Goal: Information Seeking & Learning: Learn about a topic

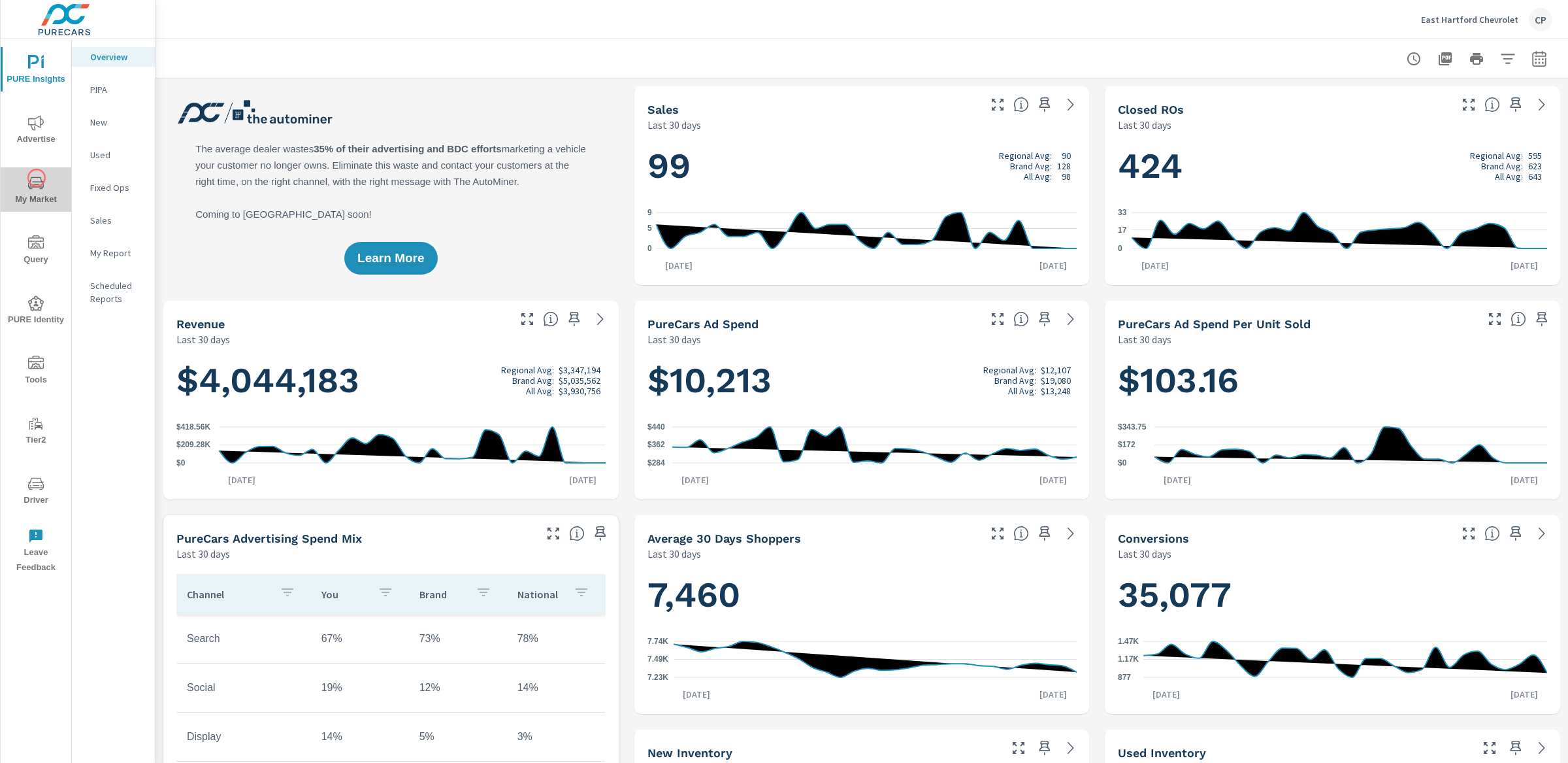
click at [37, 178] on icon "nav menu" at bounding box center [36, 183] width 15 height 15
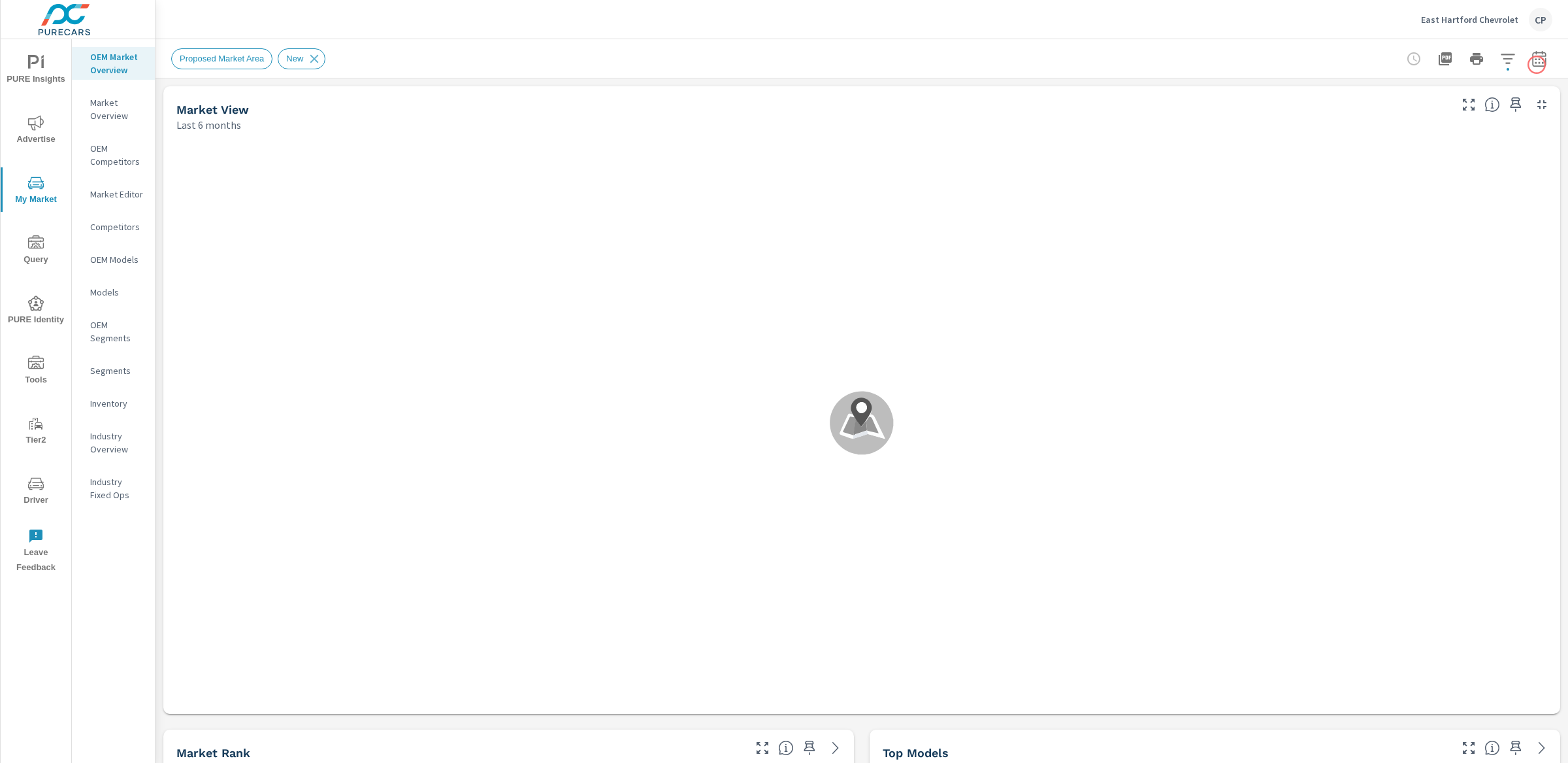
scroll to position [1, 0]
click at [1532, 64] on icon "button" at bounding box center [1539, 58] width 14 height 15
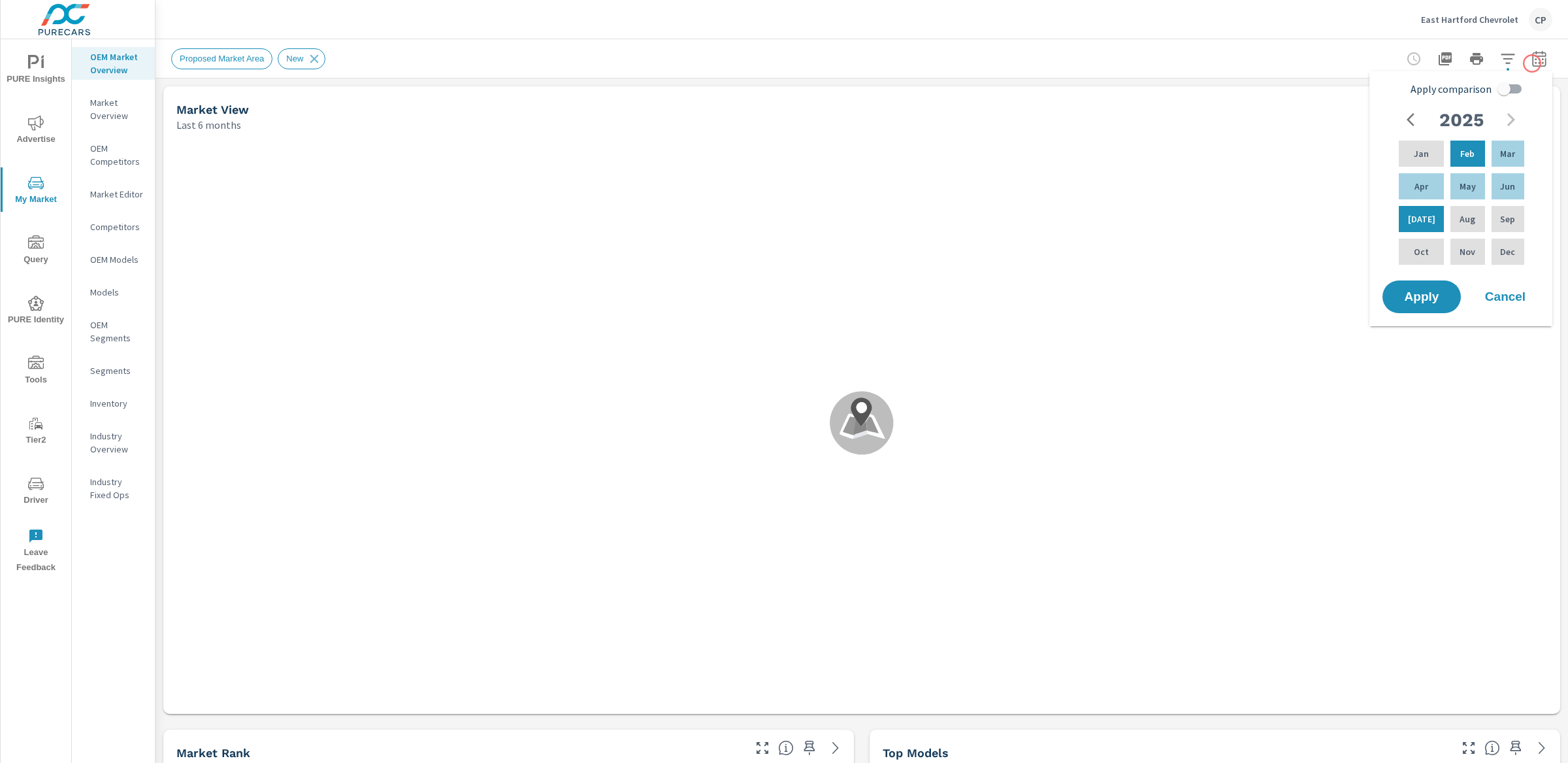
scroll to position [51, 0]
click at [1505, 91] on input "Apply comparison" at bounding box center [1504, 89] width 75 height 25
checkbox input "true"
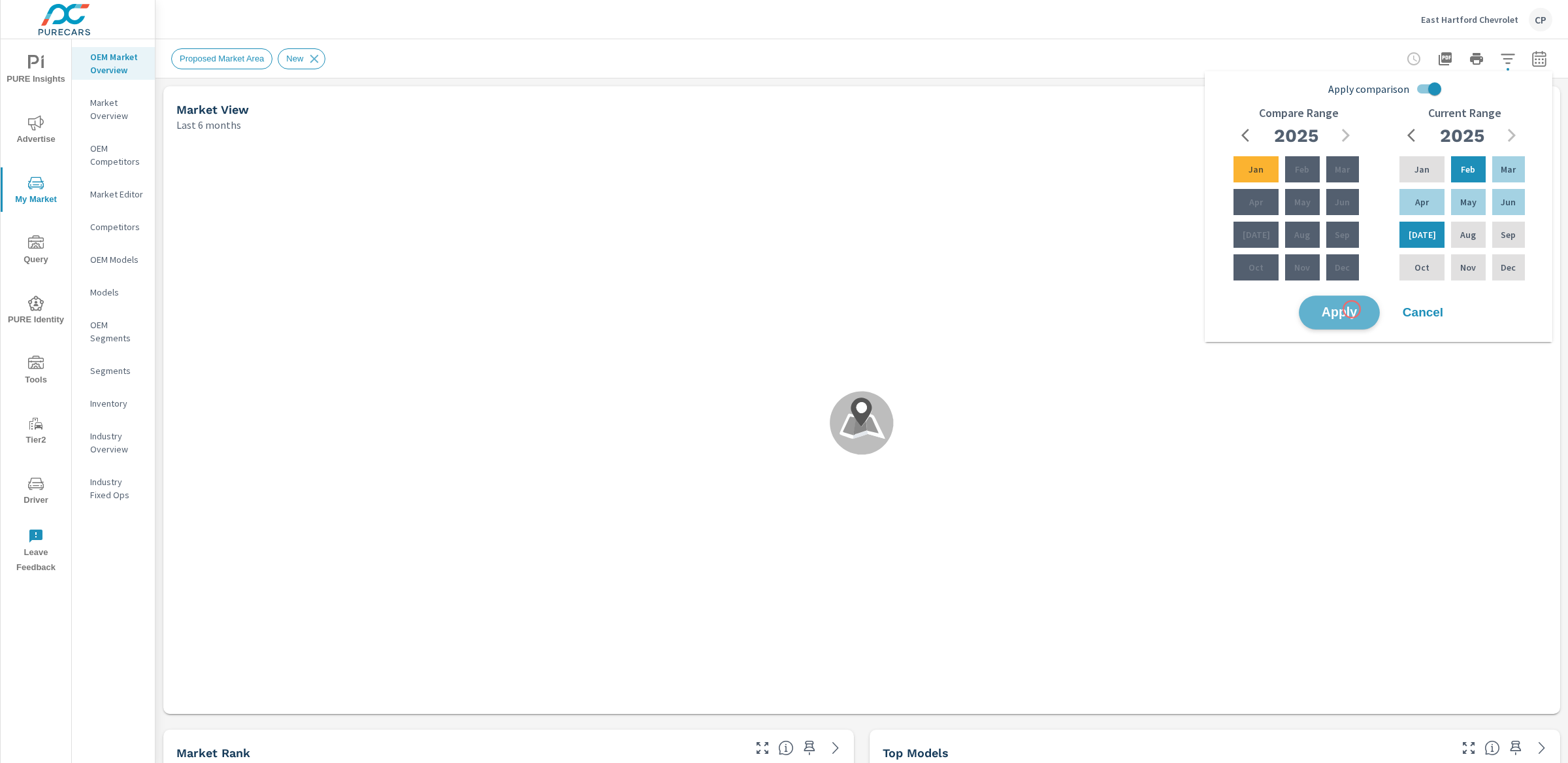
click at [1352, 310] on span "Apply" at bounding box center [1339, 312] width 53 height 12
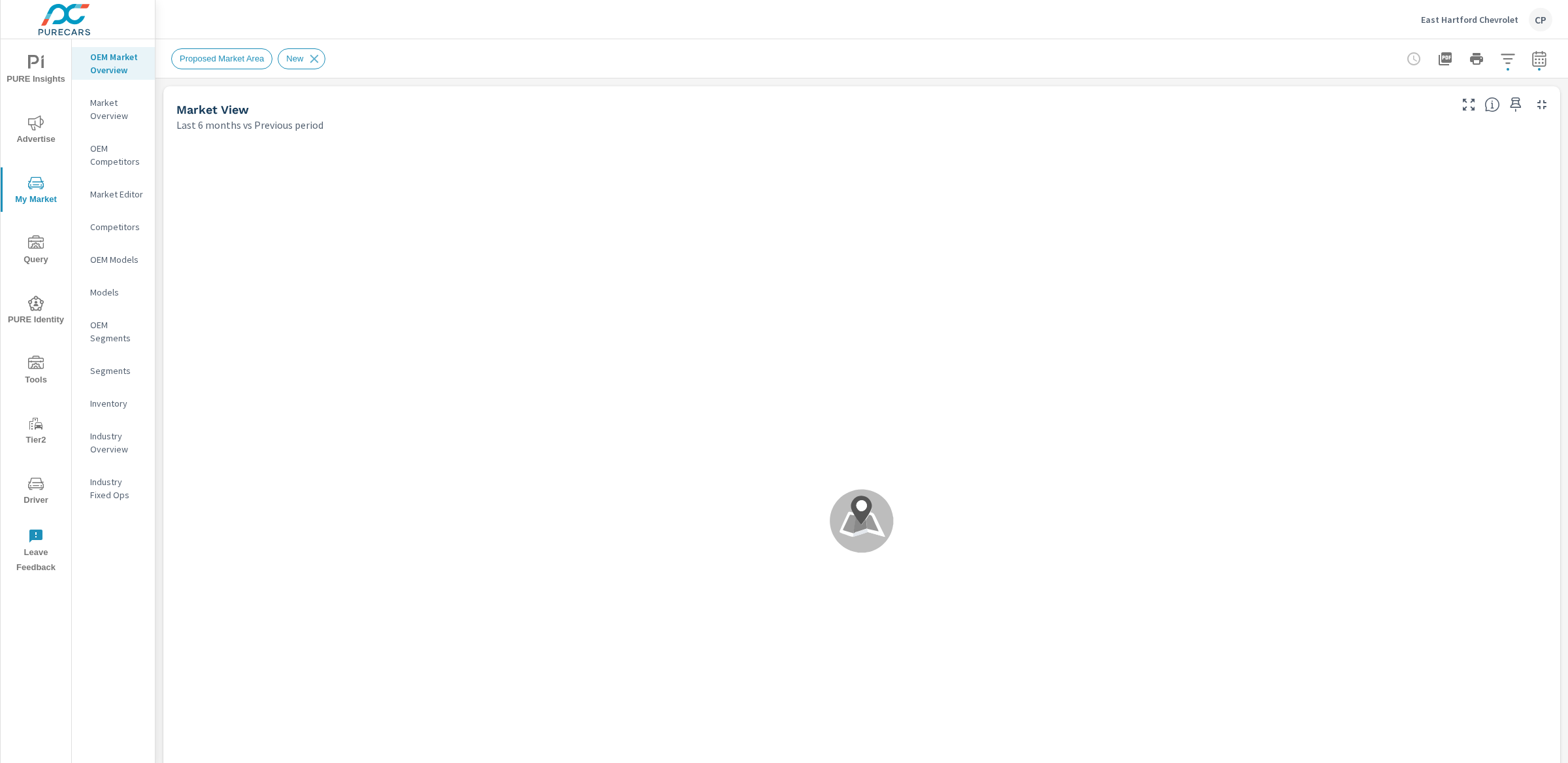
scroll to position [51, 0]
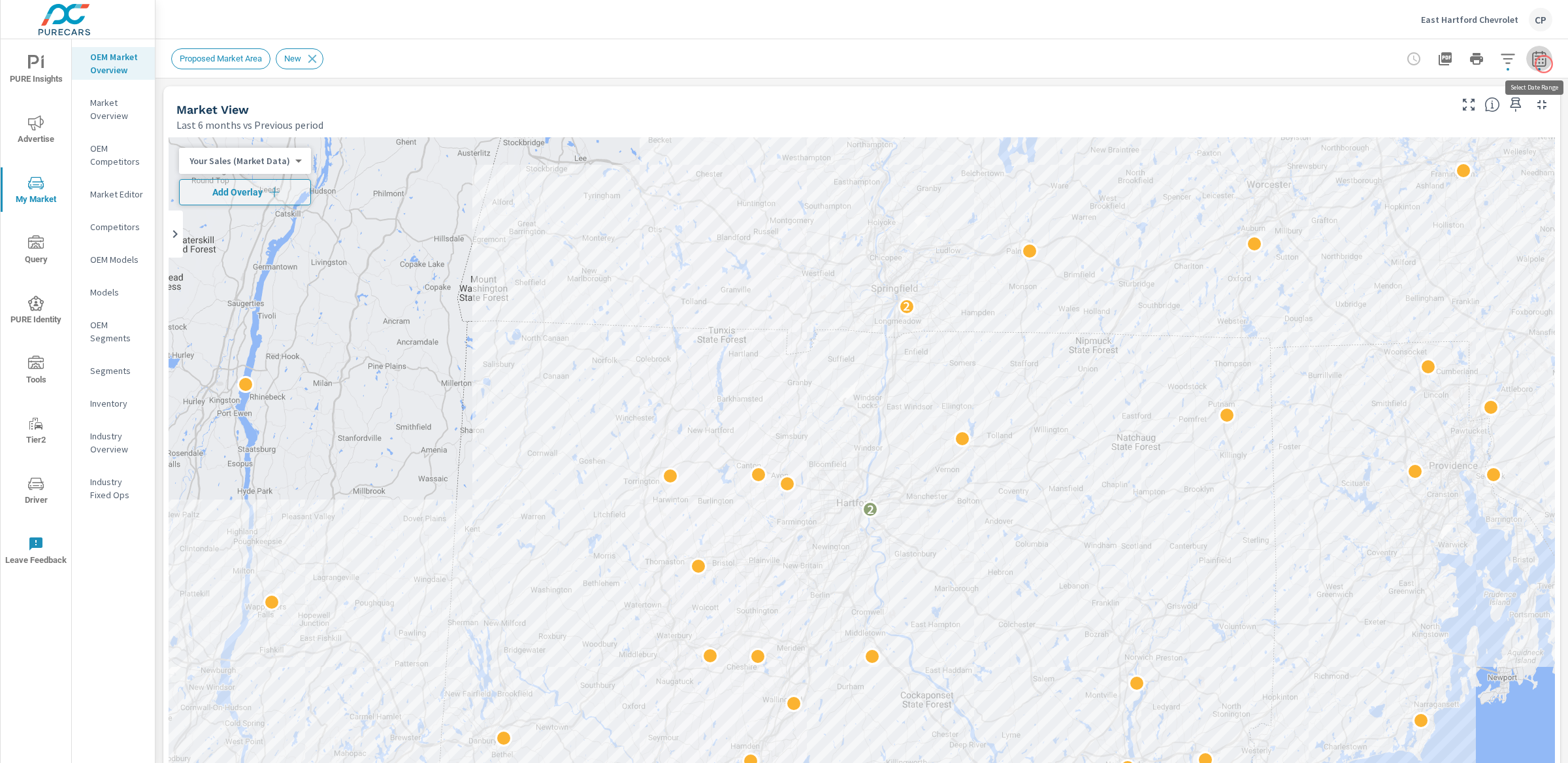
click at [1544, 64] on icon "button" at bounding box center [1540, 58] width 15 height 15
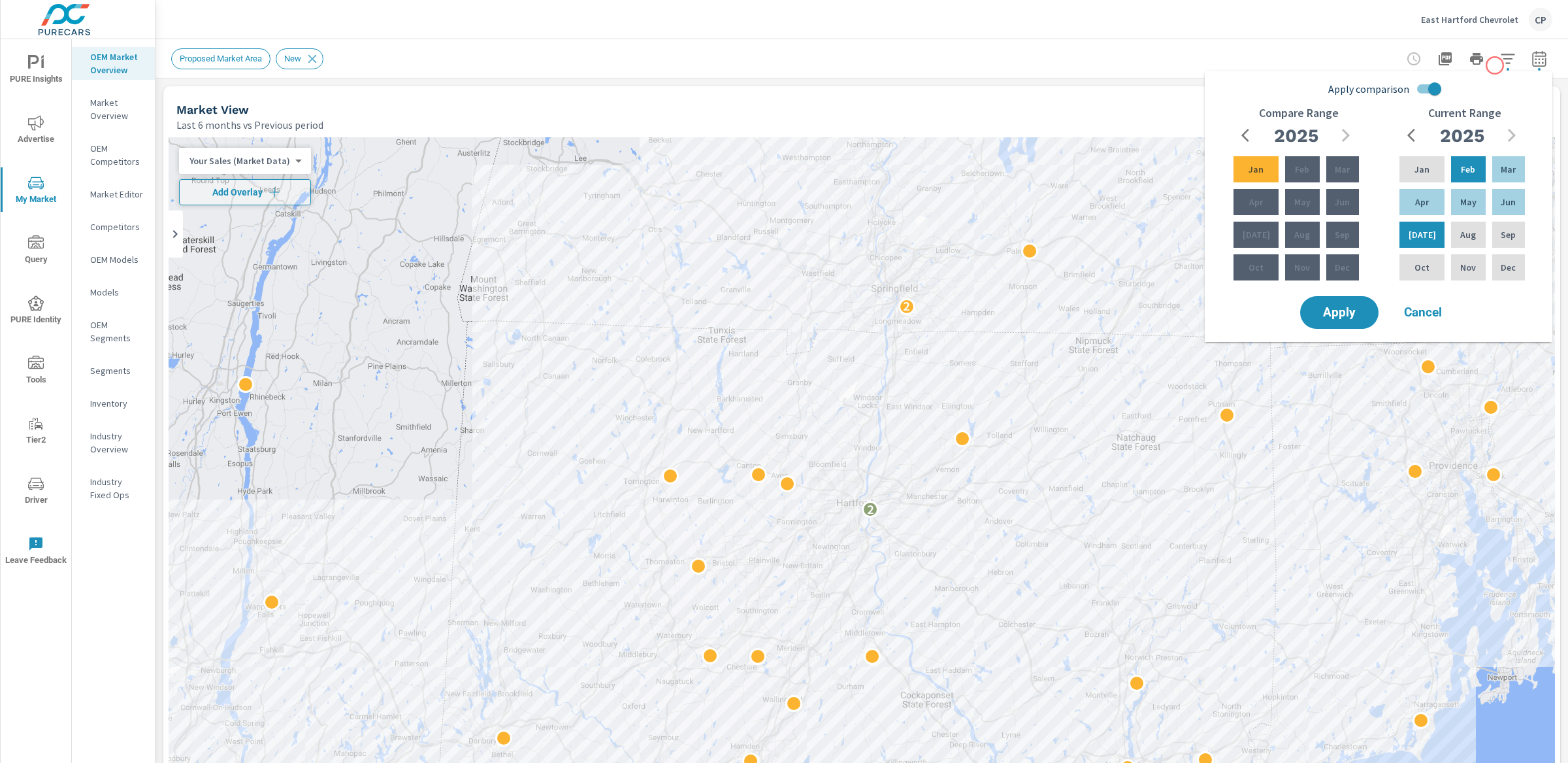
click at [1505, 58] on icon "button" at bounding box center [1508, 58] width 14 height 9
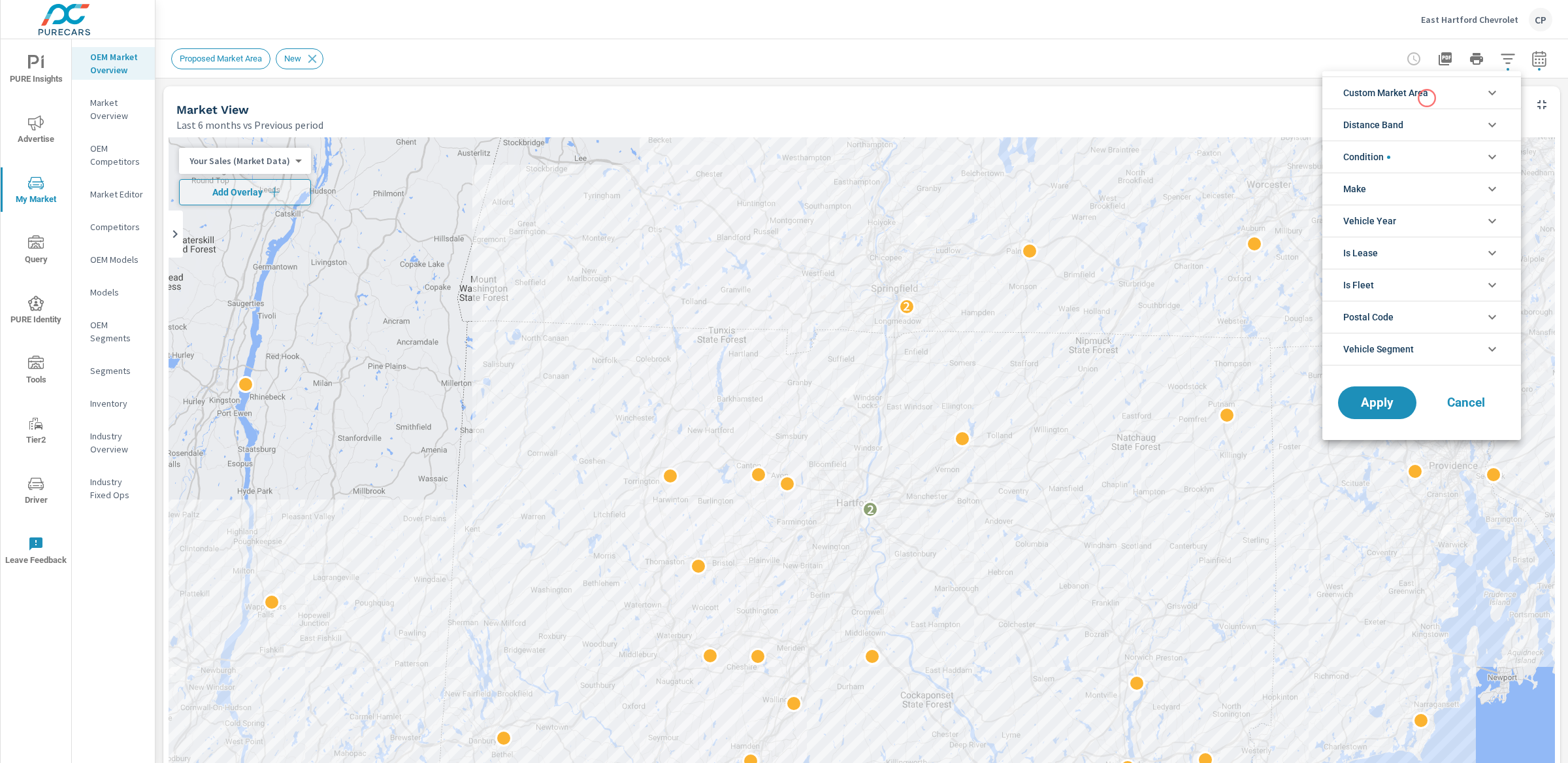
click at [1419, 99] on span "Custom Market Area" at bounding box center [1386, 93] width 85 height 31
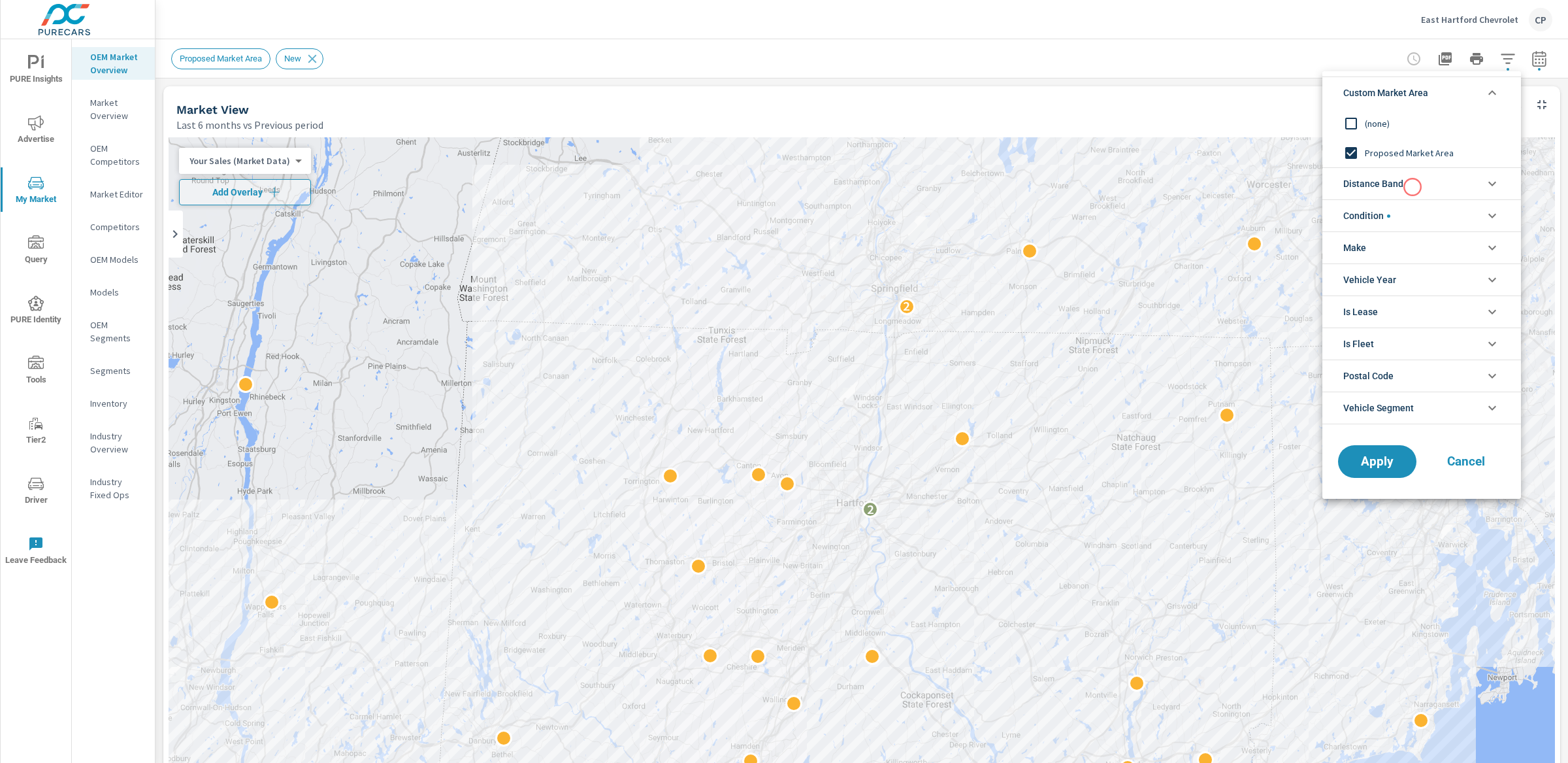
click at [1412, 187] on li "Distance Band" at bounding box center [1421, 183] width 199 height 32
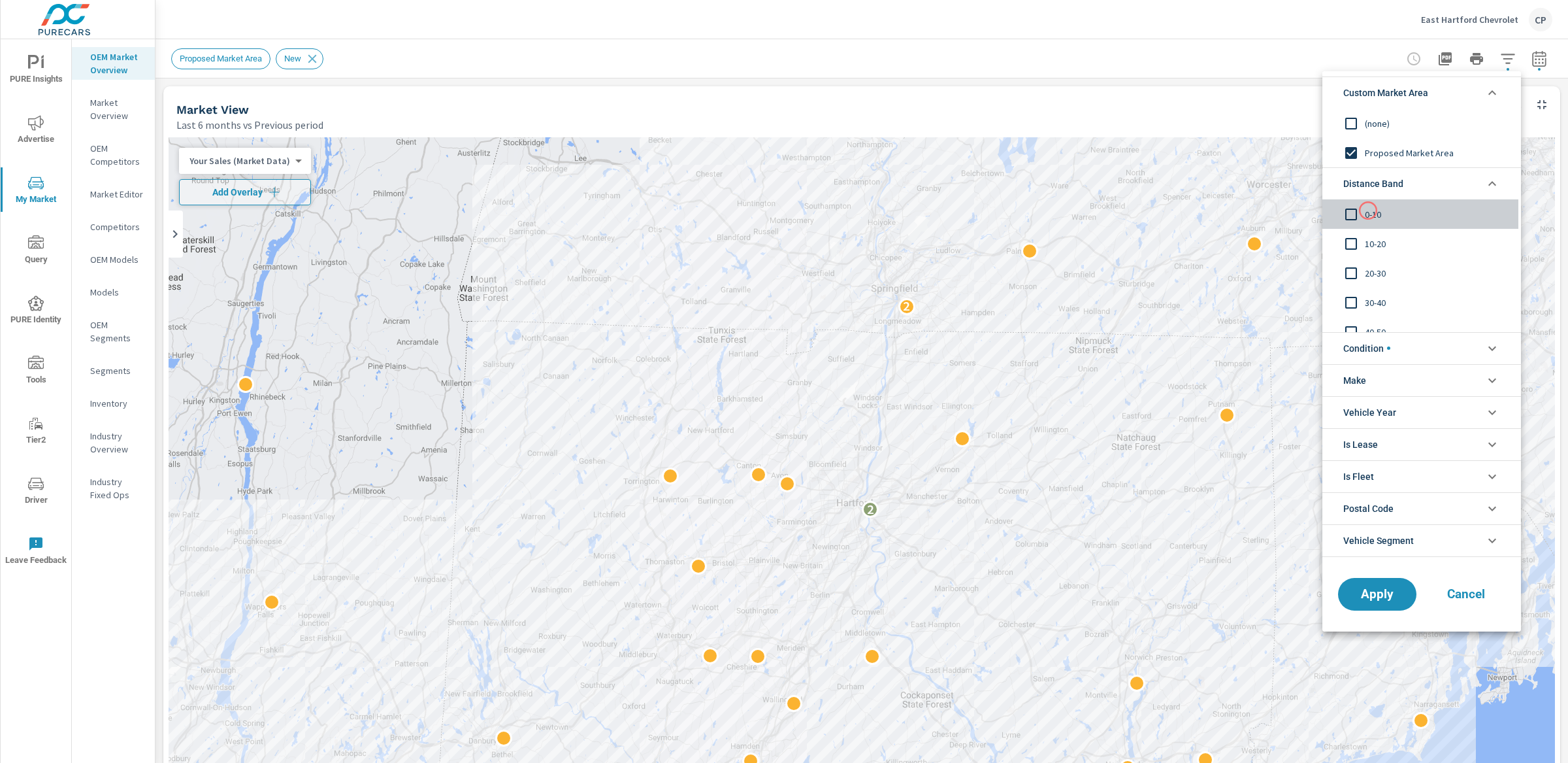
click at [1369, 211] on span "0-10" at bounding box center [1436, 214] width 143 height 15
click at [1368, 208] on span "0-10" at bounding box center [1436, 214] width 143 height 15
click at [1358, 125] on input "filter options" at bounding box center [1351, 124] width 28 height 28
click at [1371, 199] on span "Distance Band" at bounding box center [1374, 183] width 60 height 31
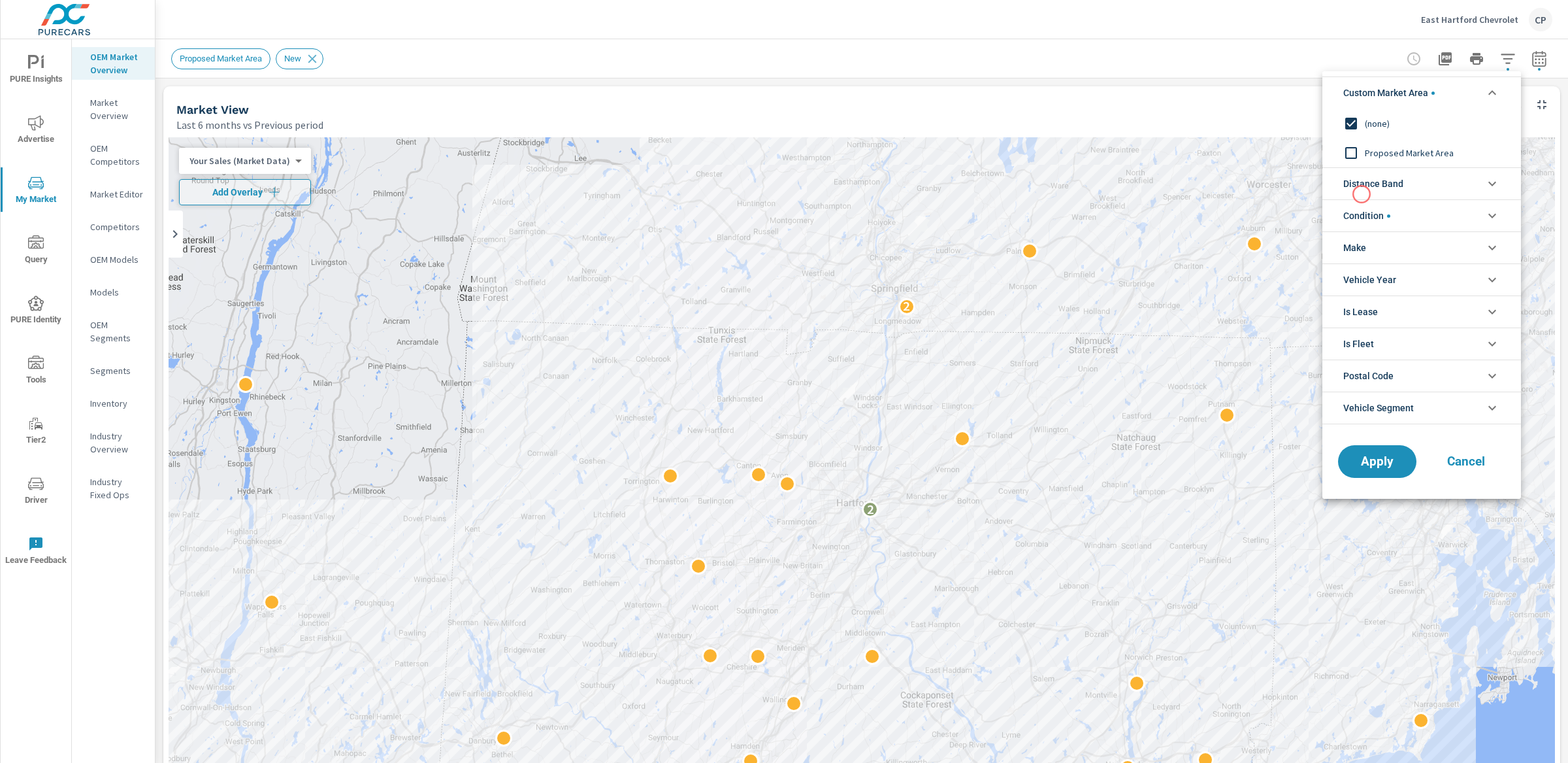
click at [1362, 194] on span "Distance Band" at bounding box center [1374, 183] width 60 height 31
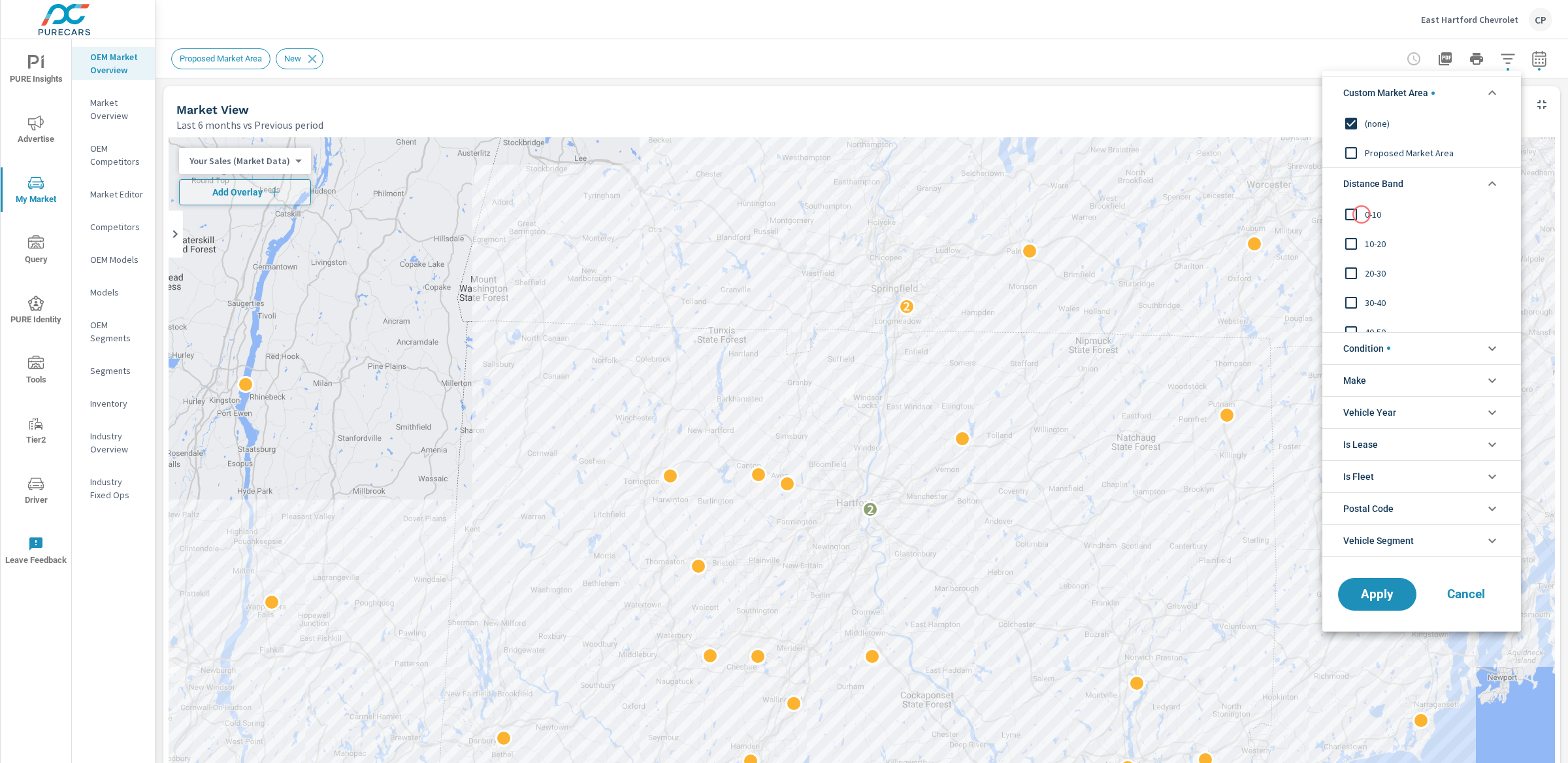
click at [1361, 214] on input "filter options" at bounding box center [1351, 214] width 28 height 28
click at [1361, 255] on input "filter options" at bounding box center [1351, 244] width 28 height 28
click at [1528, 71] on div at bounding box center [784, 381] width 1568 height 763
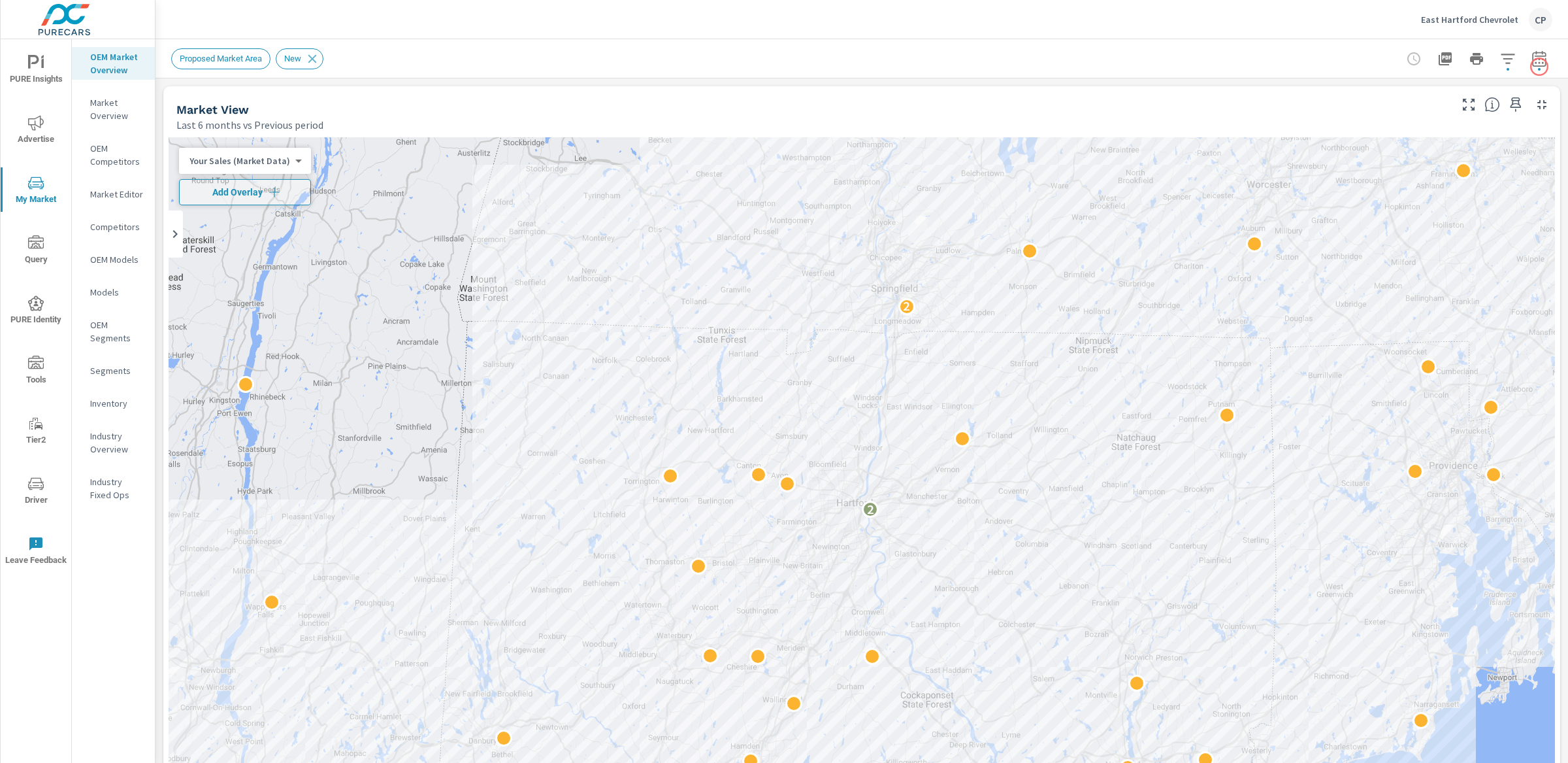
click at [1540, 67] on div "Custom Market Area (none) Proposed Market Area Distance Band 0-10 10-20 20-30 3…" at bounding box center [784, 381] width 1568 height 763
click at [1540, 62] on icon "button" at bounding box center [1539, 61] width 9 height 5
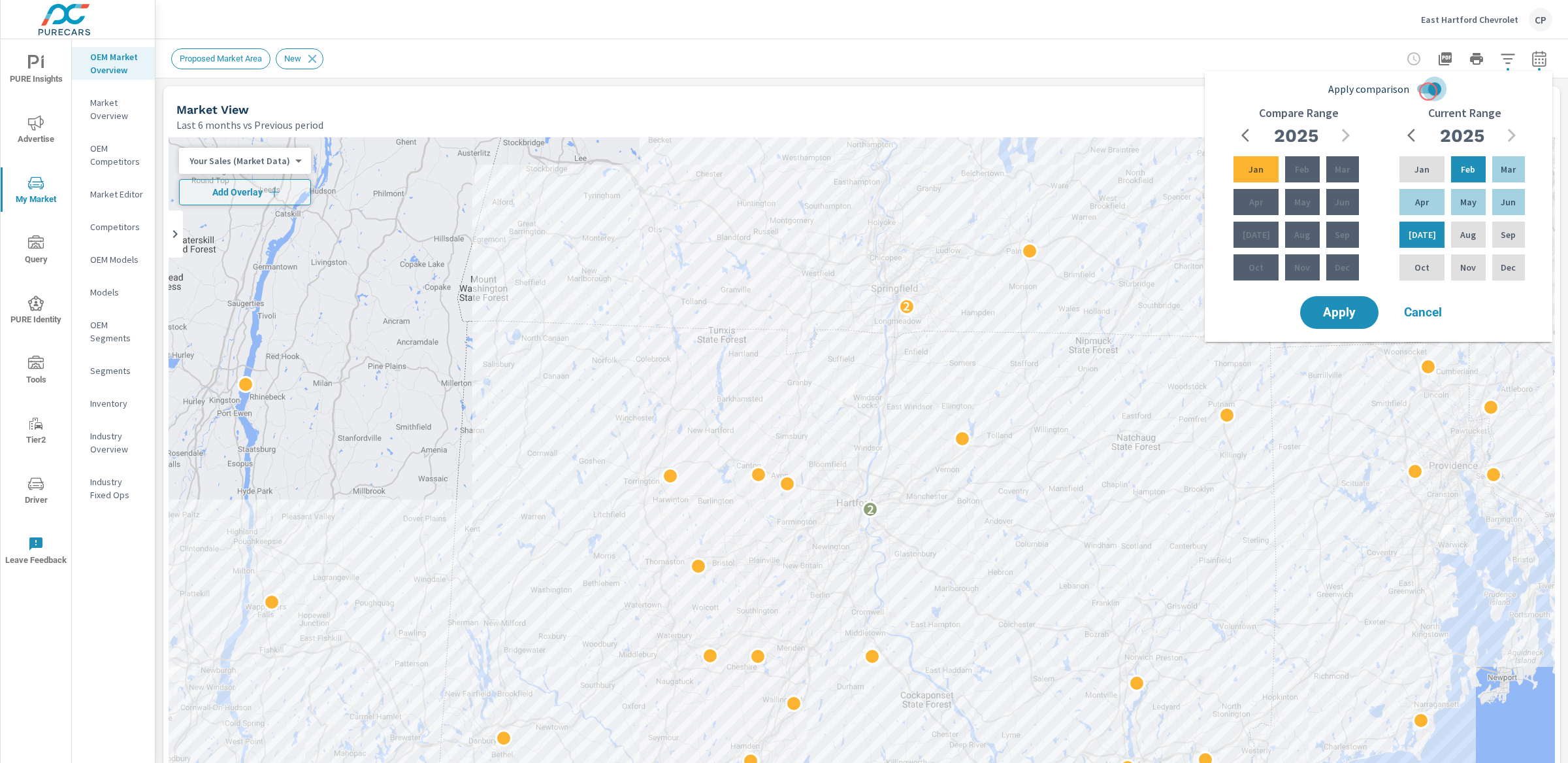
click at [1429, 91] on input "Apply comparison" at bounding box center [1435, 89] width 75 height 25
checkbox input "false"
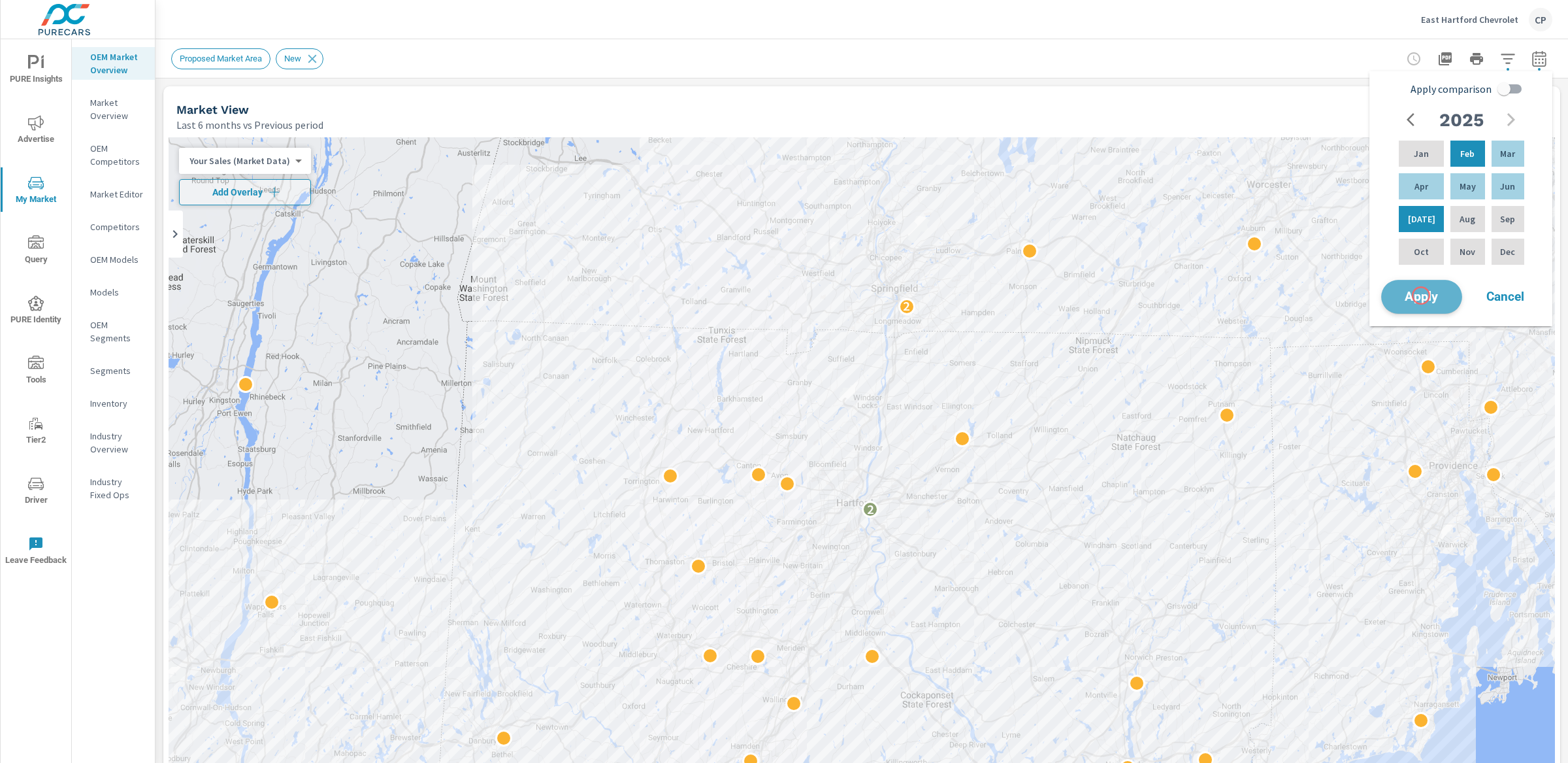
click at [1421, 296] on span "Apply" at bounding box center [1422, 297] width 53 height 12
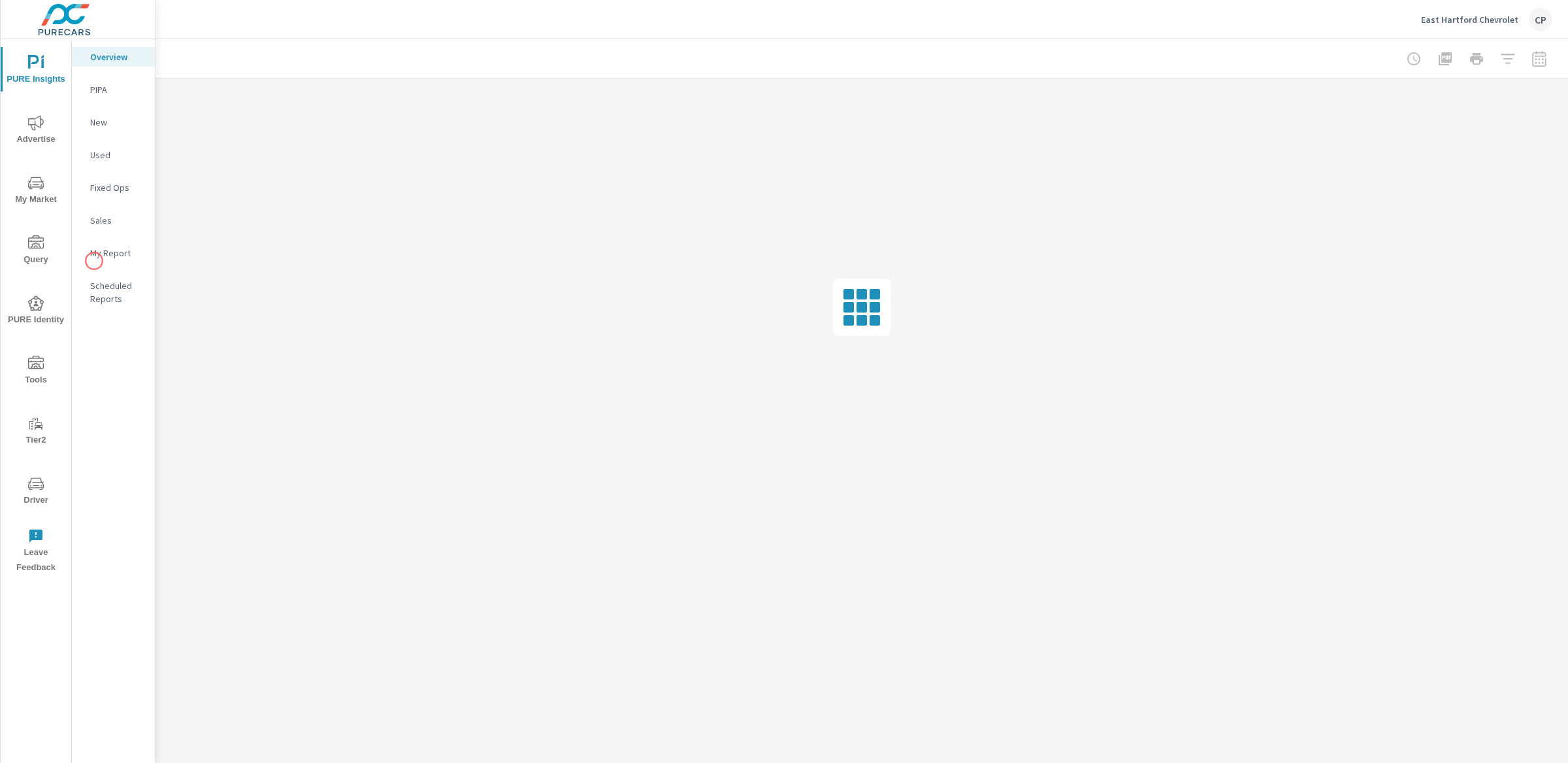
click at [93, 260] on div "My Report" at bounding box center [113, 253] width 83 height 20
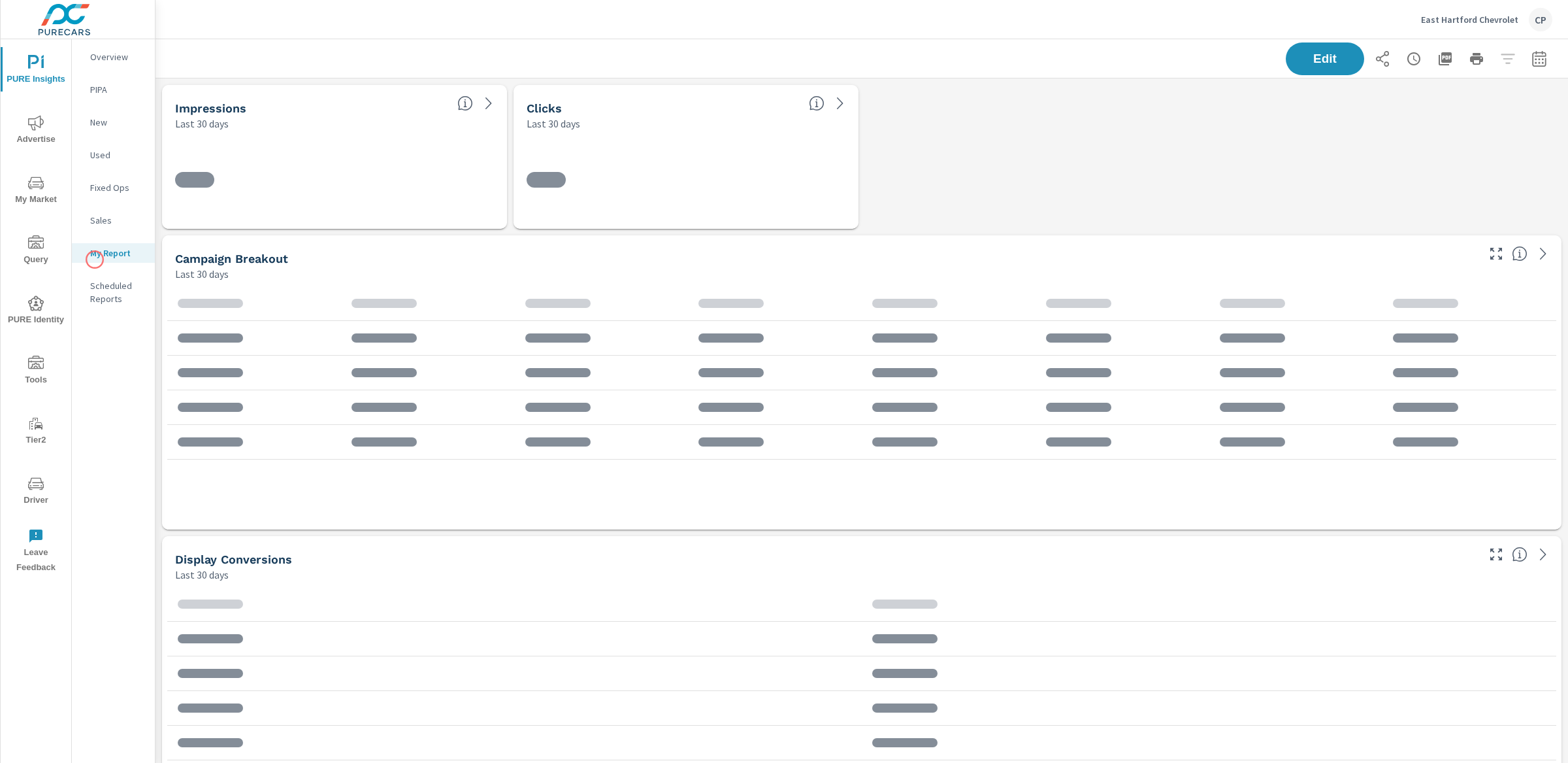
scroll to position [4969, 1413]
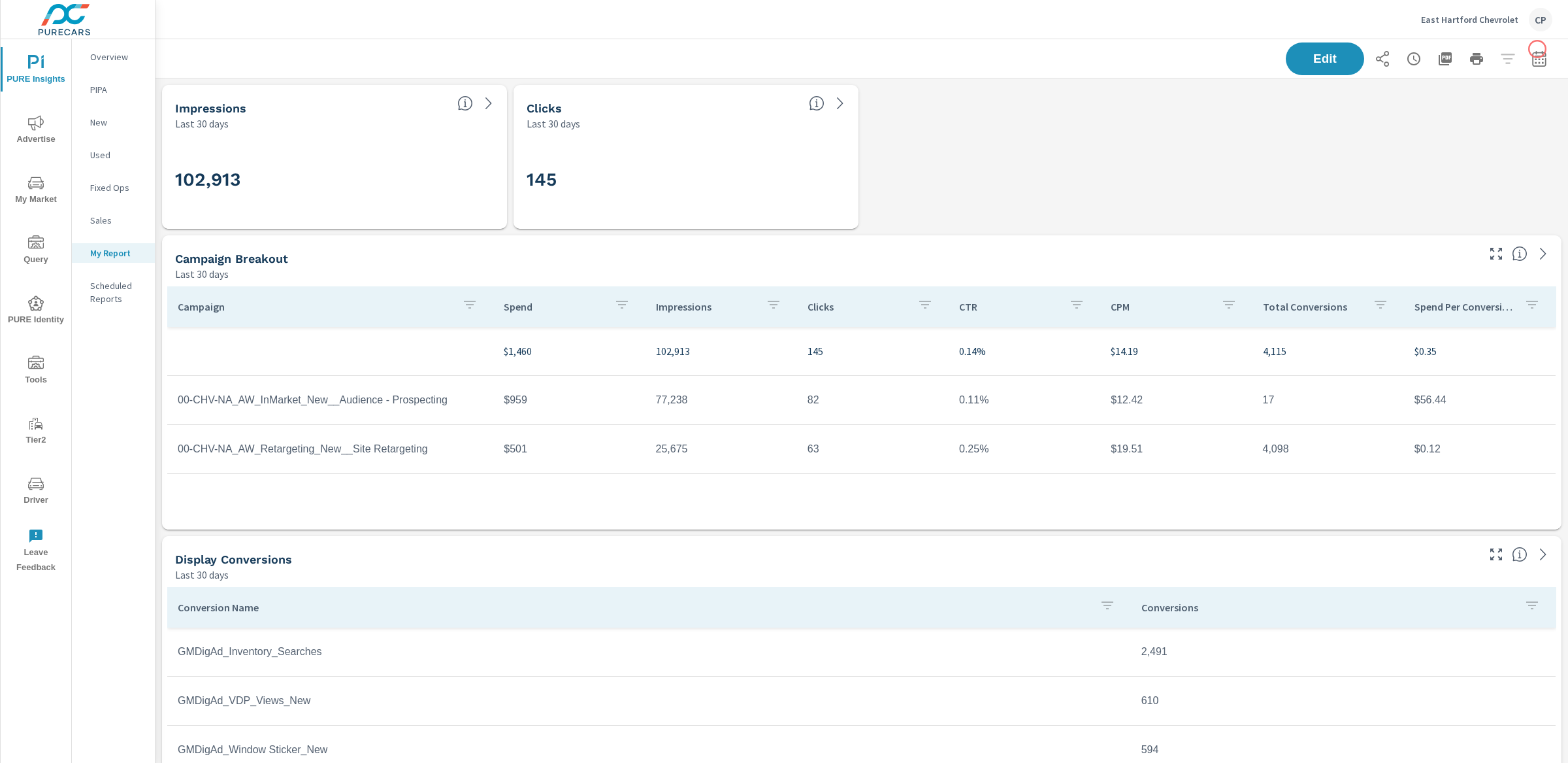
click at [1538, 49] on button "button" at bounding box center [1540, 58] width 26 height 26
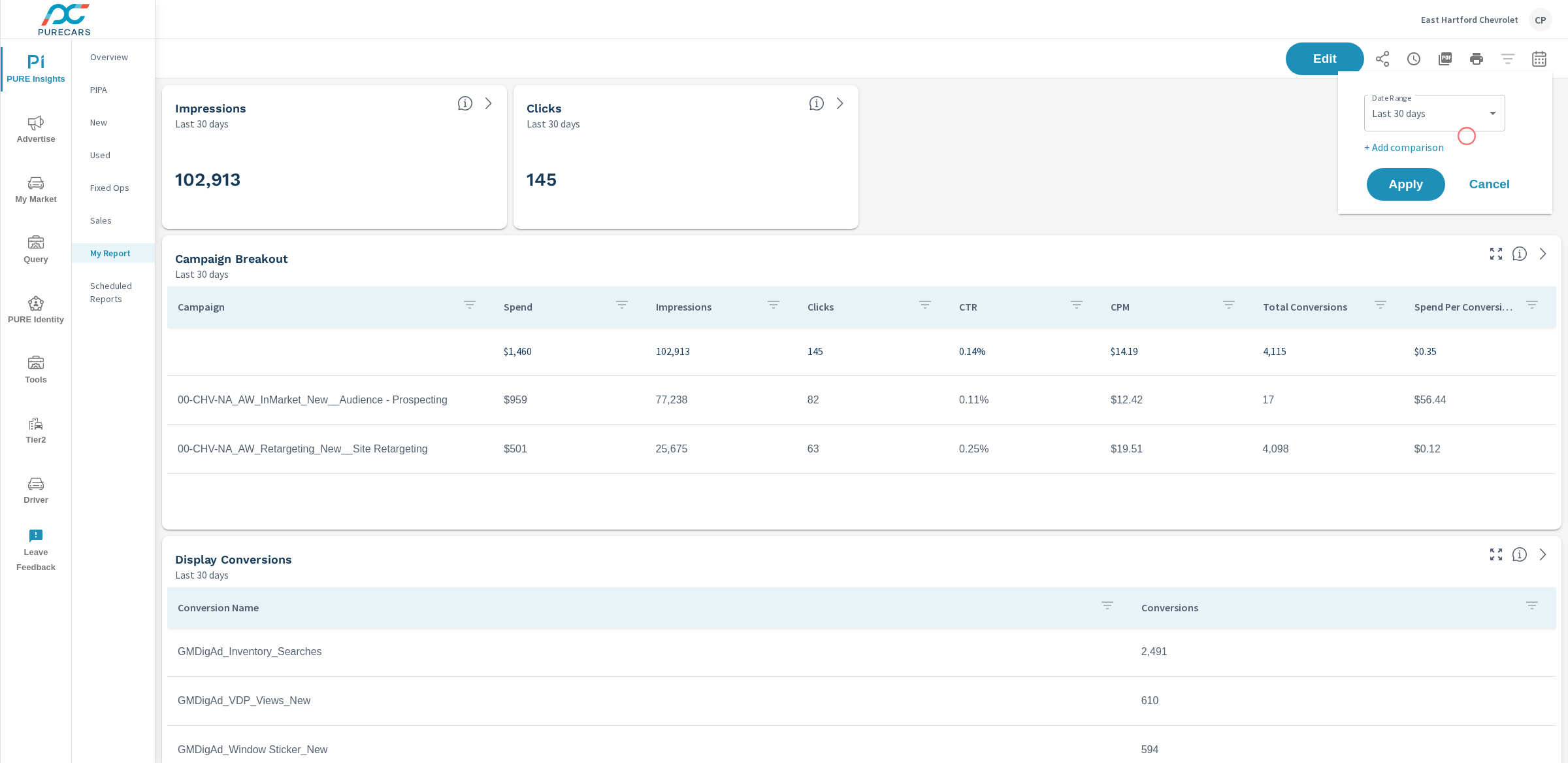
click at [1467, 136] on div "Date Range Custom Yesterday Last week Last 7 days Last 14 days Last 30 days Las…" at bounding box center [1448, 122] width 168 height 65
click at [1467, 116] on select "Custom [DATE] Last week Last 7 days Last 14 days Last 30 days Last 45 days Last…" at bounding box center [1435, 113] width 131 height 26
select select "Month to date"
click at [1412, 194] on button "Apply" at bounding box center [1406, 185] width 81 height 34
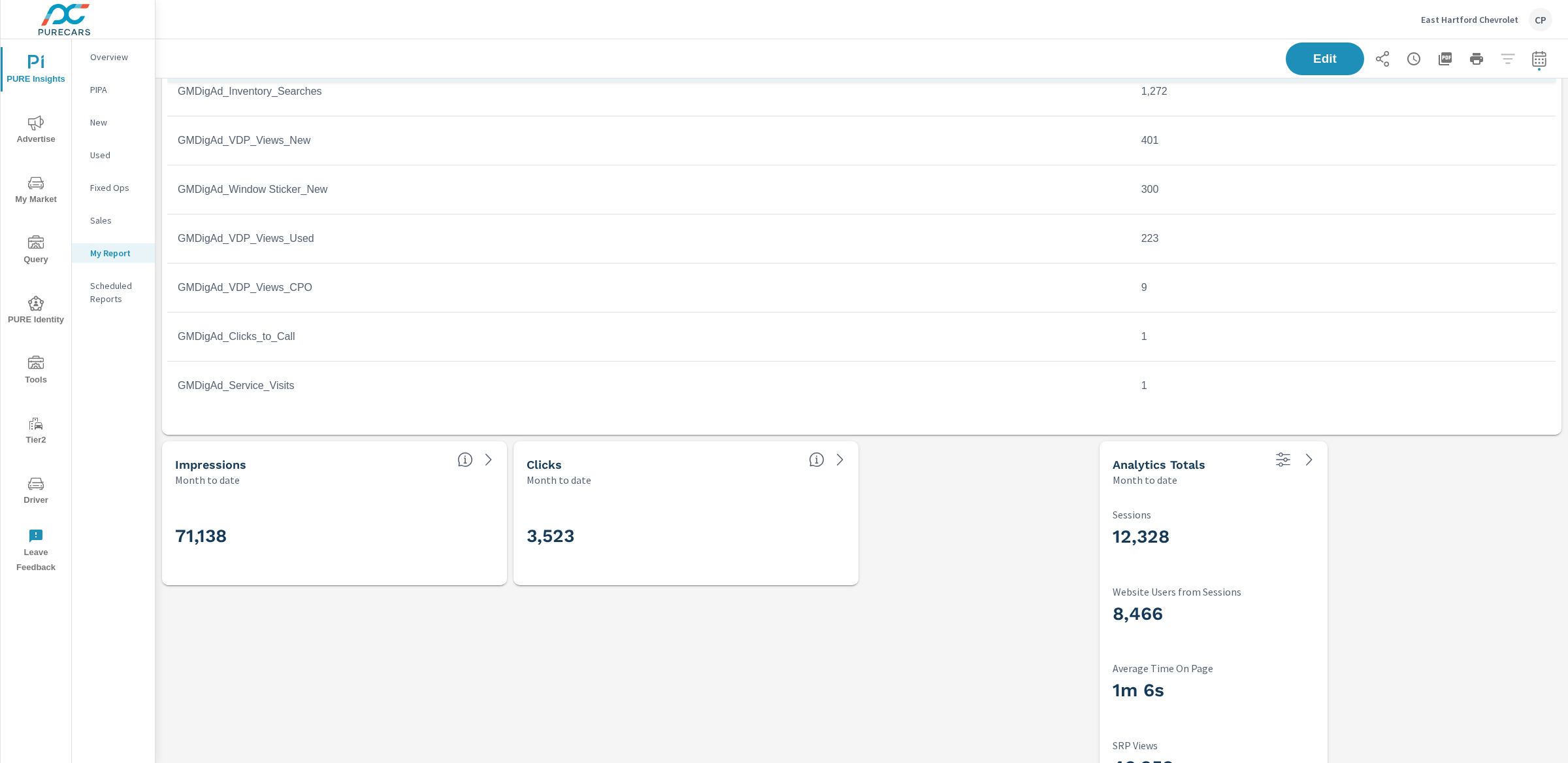
scroll to position [549, 0]
click at [1308, 53] on span "Edit" at bounding box center [1325, 58] width 53 height 12
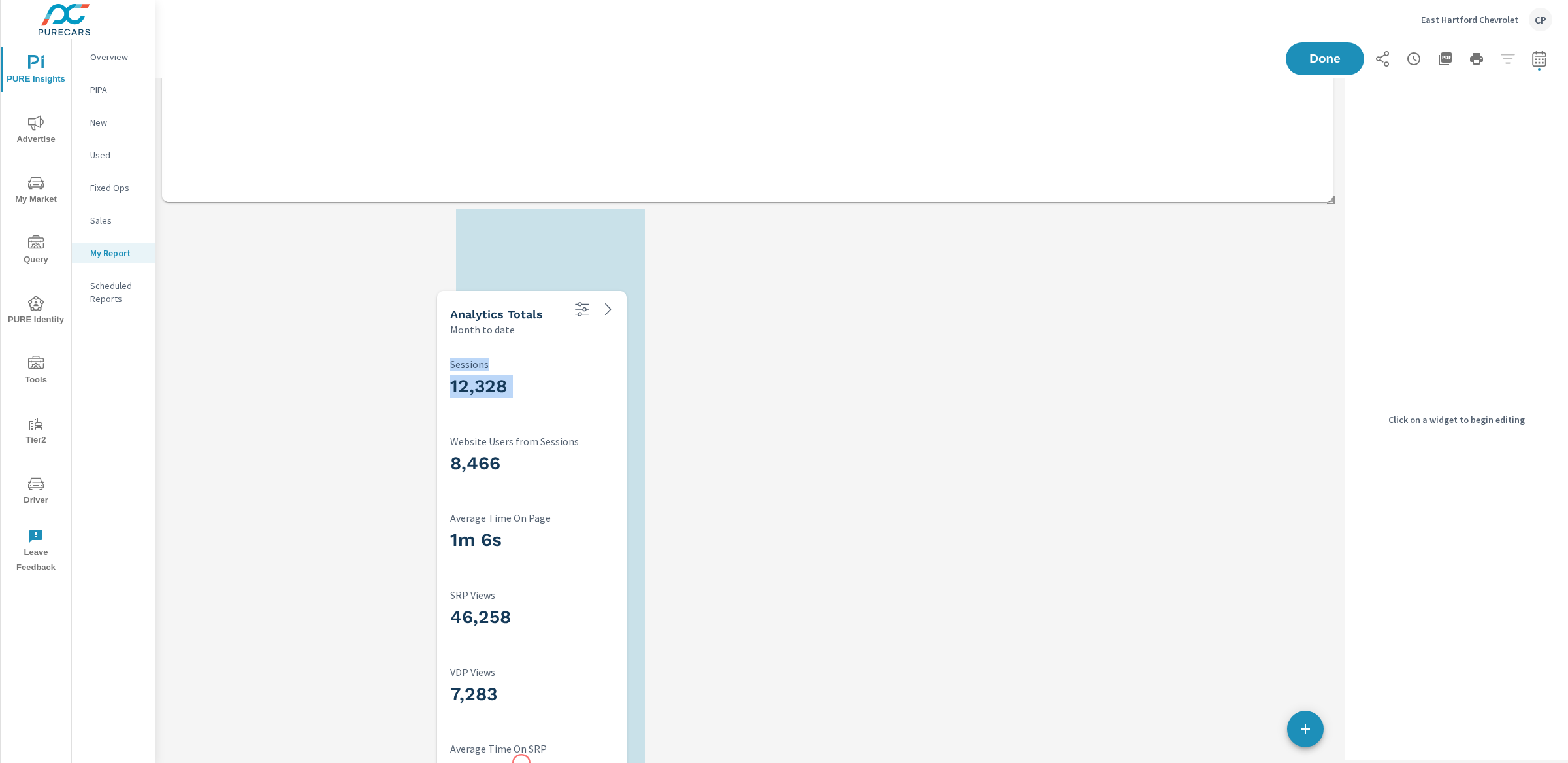
scroll to position [3154, 0]
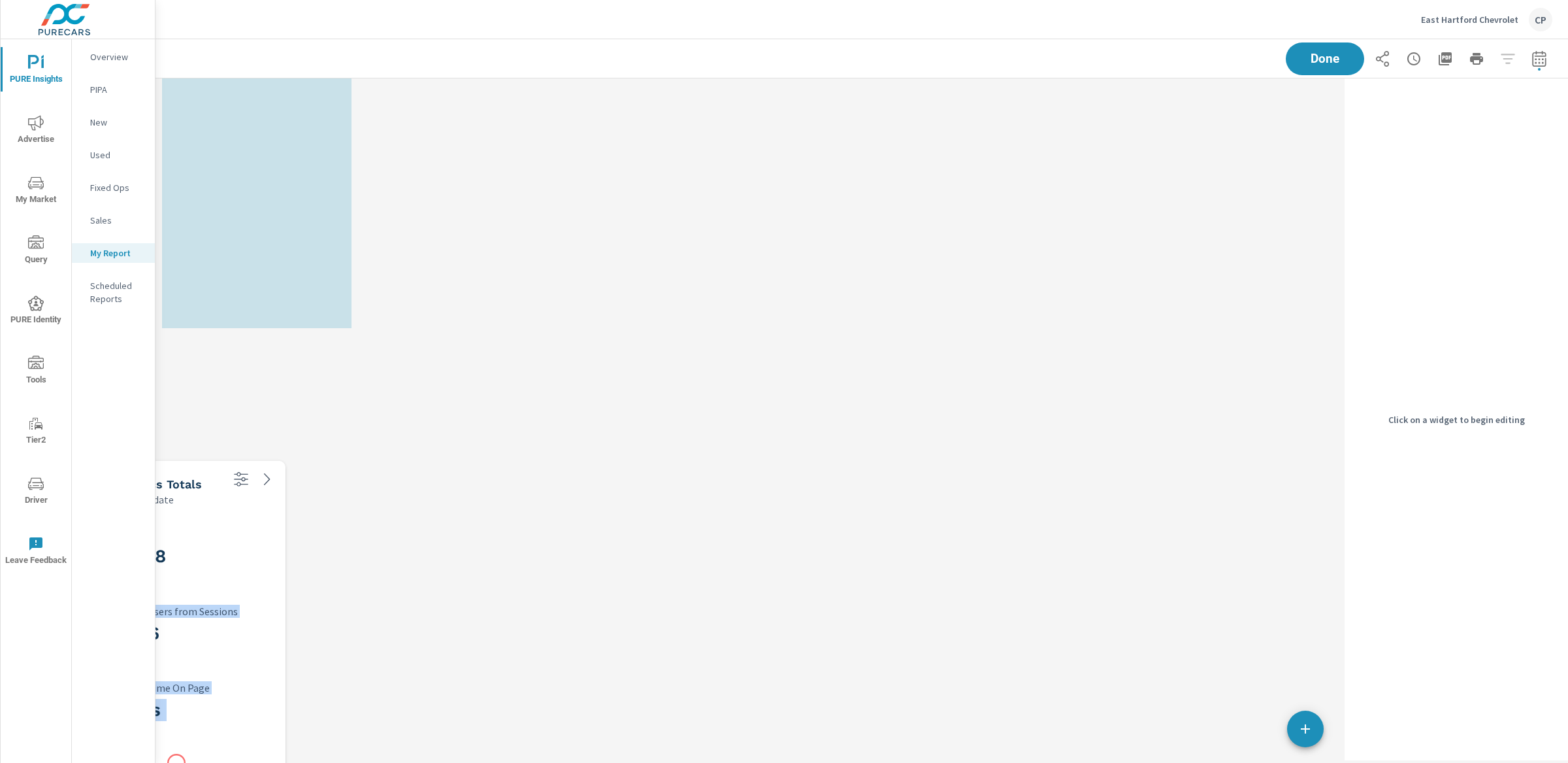
drag, startPoint x: 536, startPoint y: 287, endPoint x: 176, endPoint y: 763, distance: 596.8
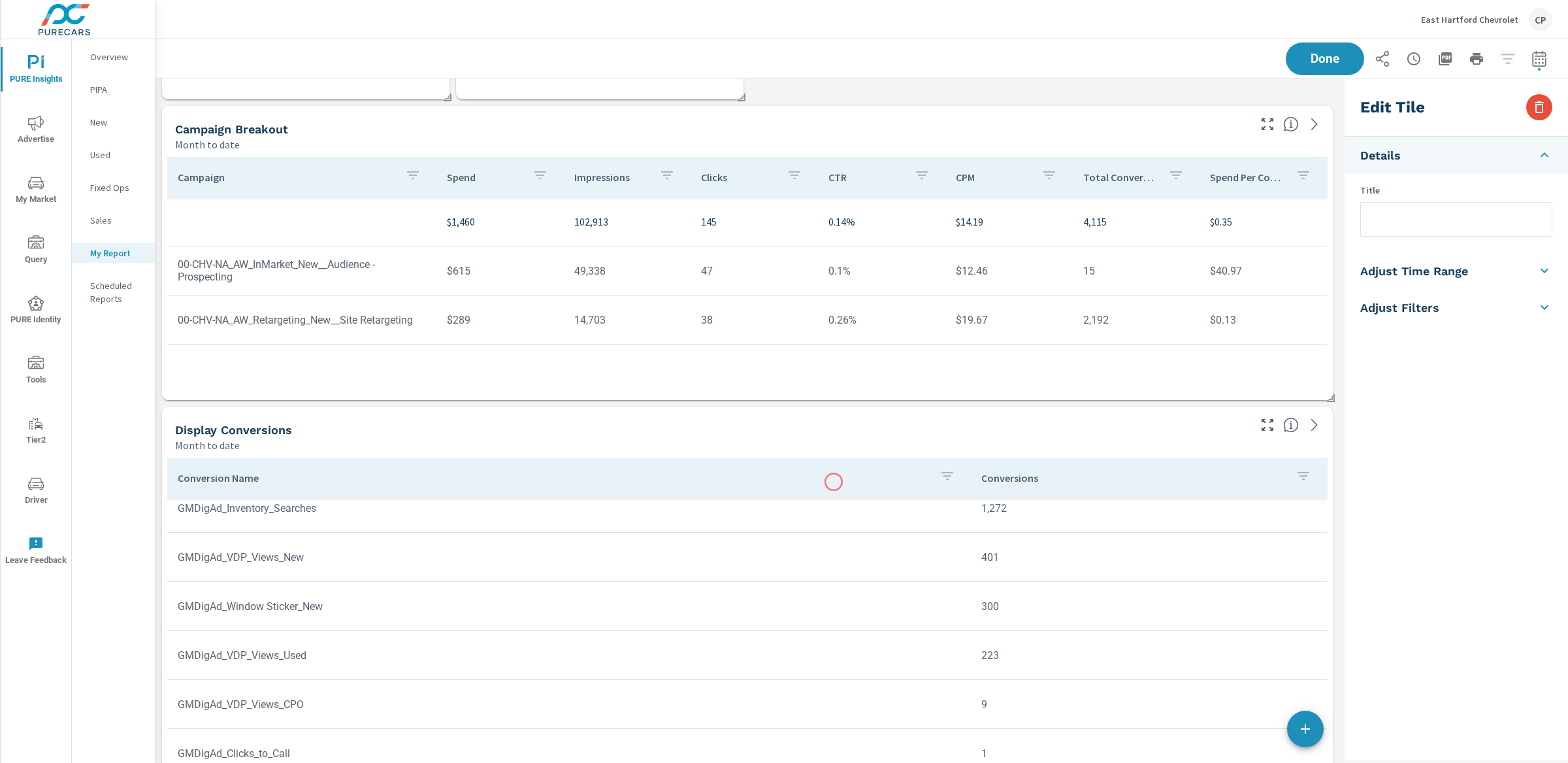
scroll to position [135, 0]
click at [1296, 67] on button "Done" at bounding box center [1325, 59] width 81 height 34
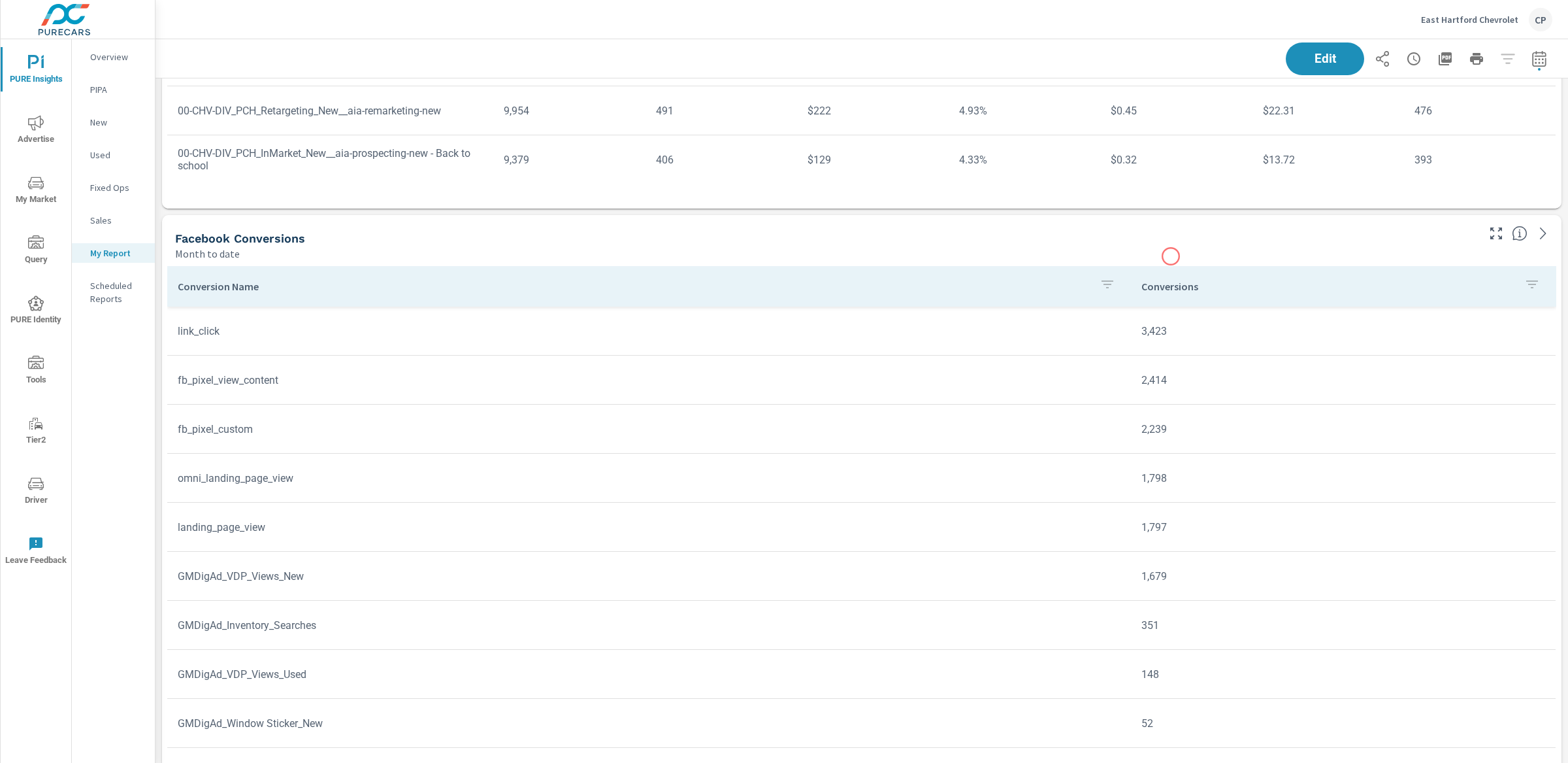
scroll to position [1255, 0]
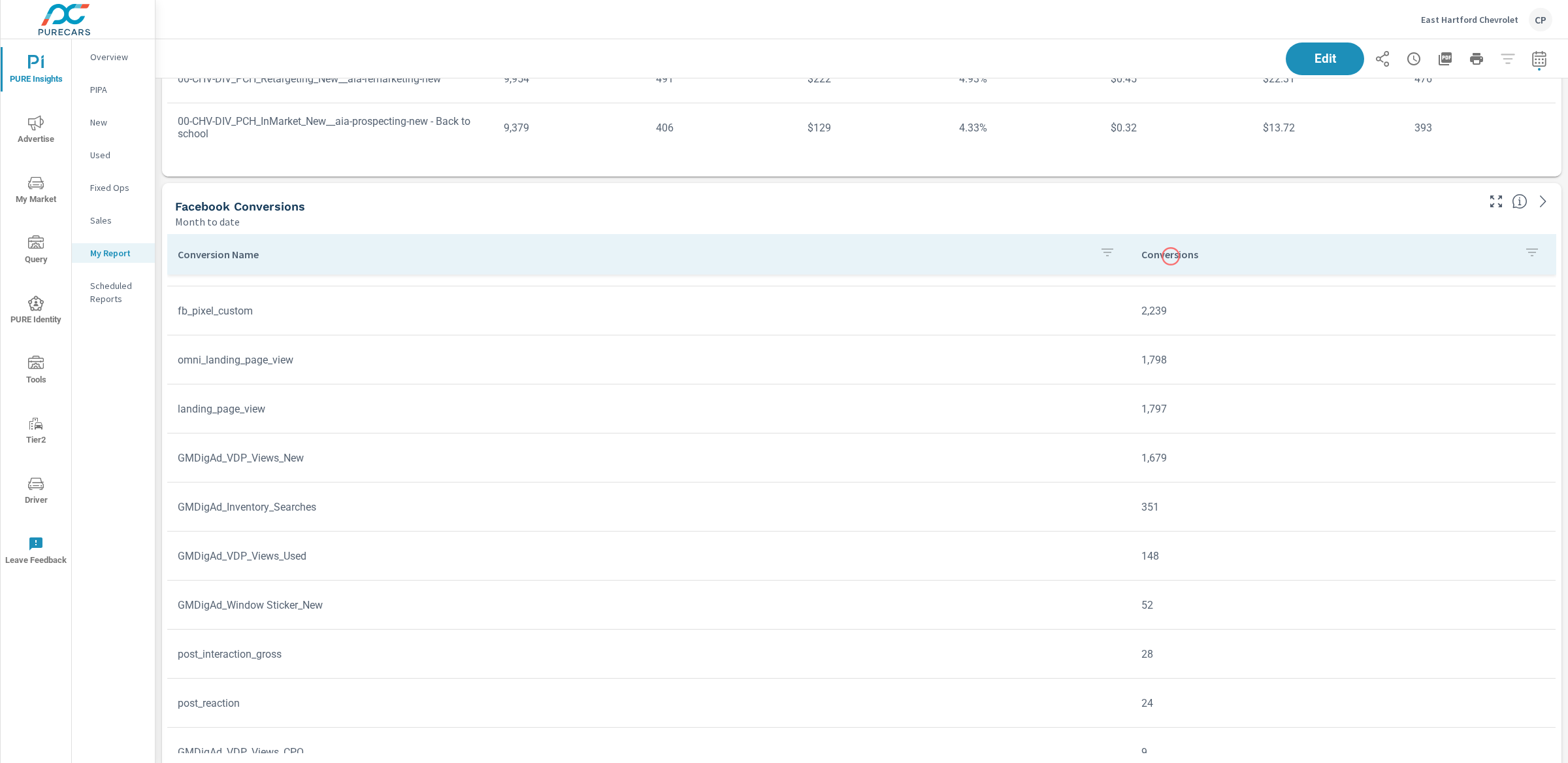
scroll to position [90, 0]
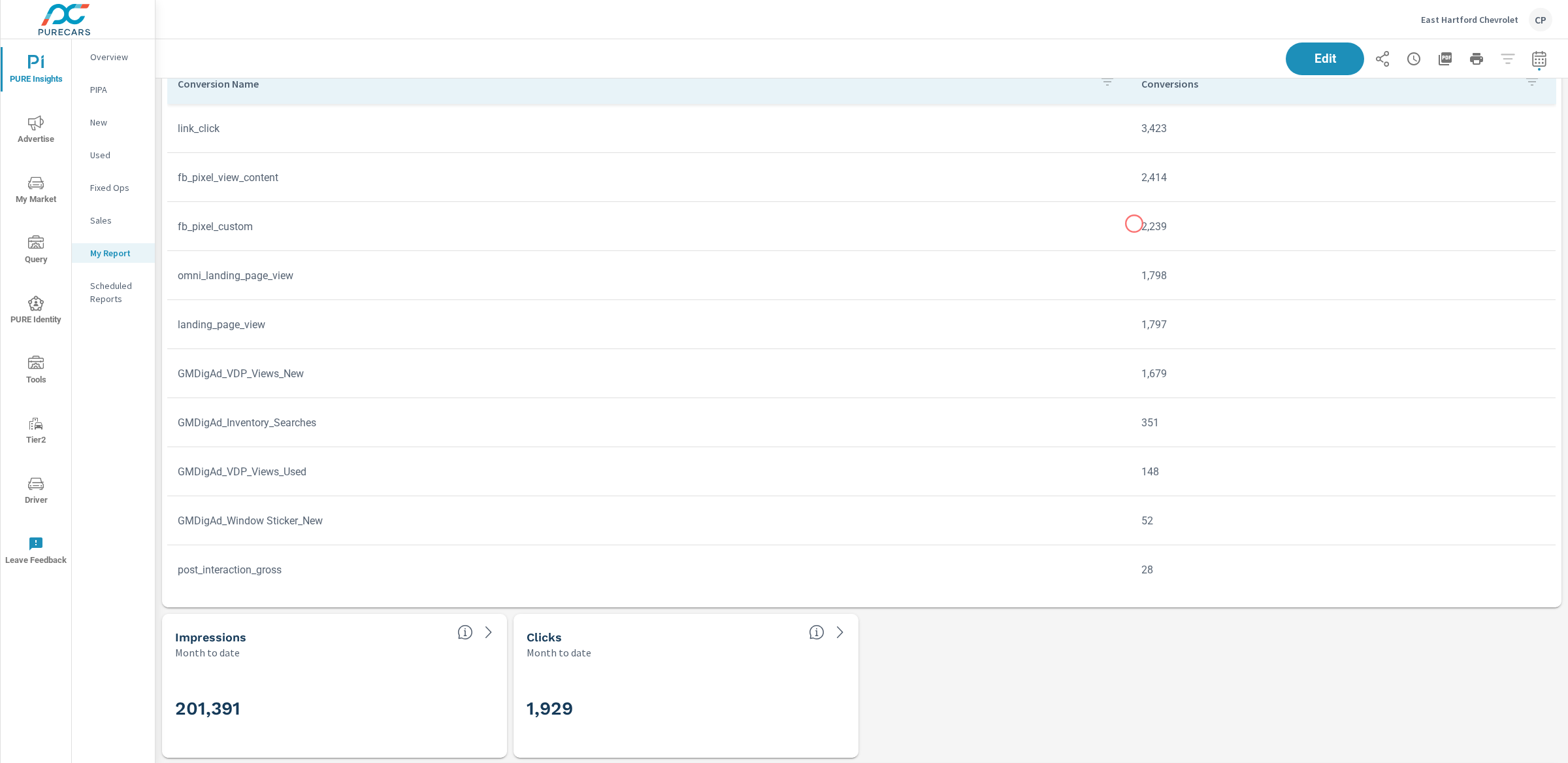
scroll to position [1422, 0]
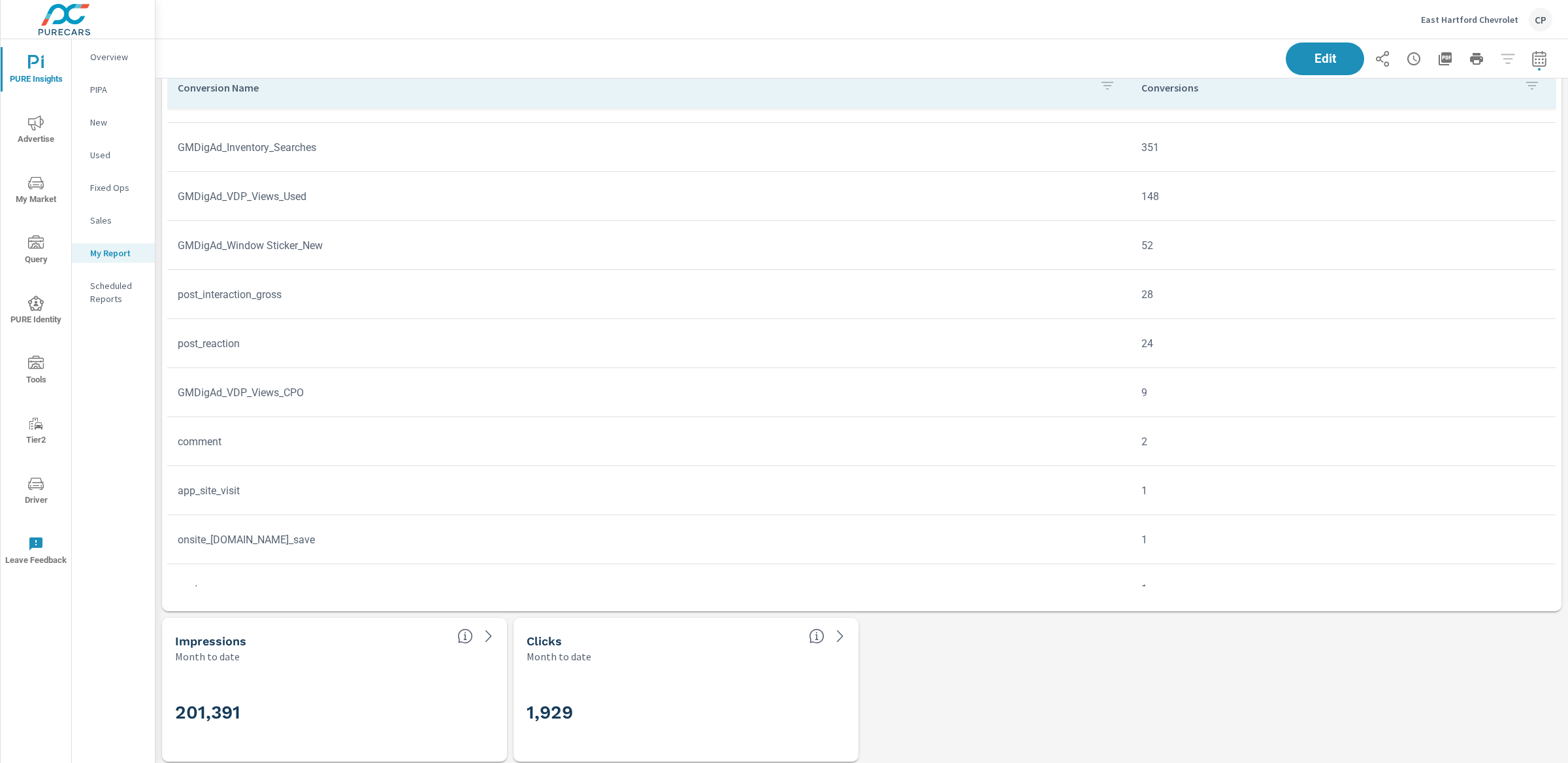
scroll to position [285, 0]
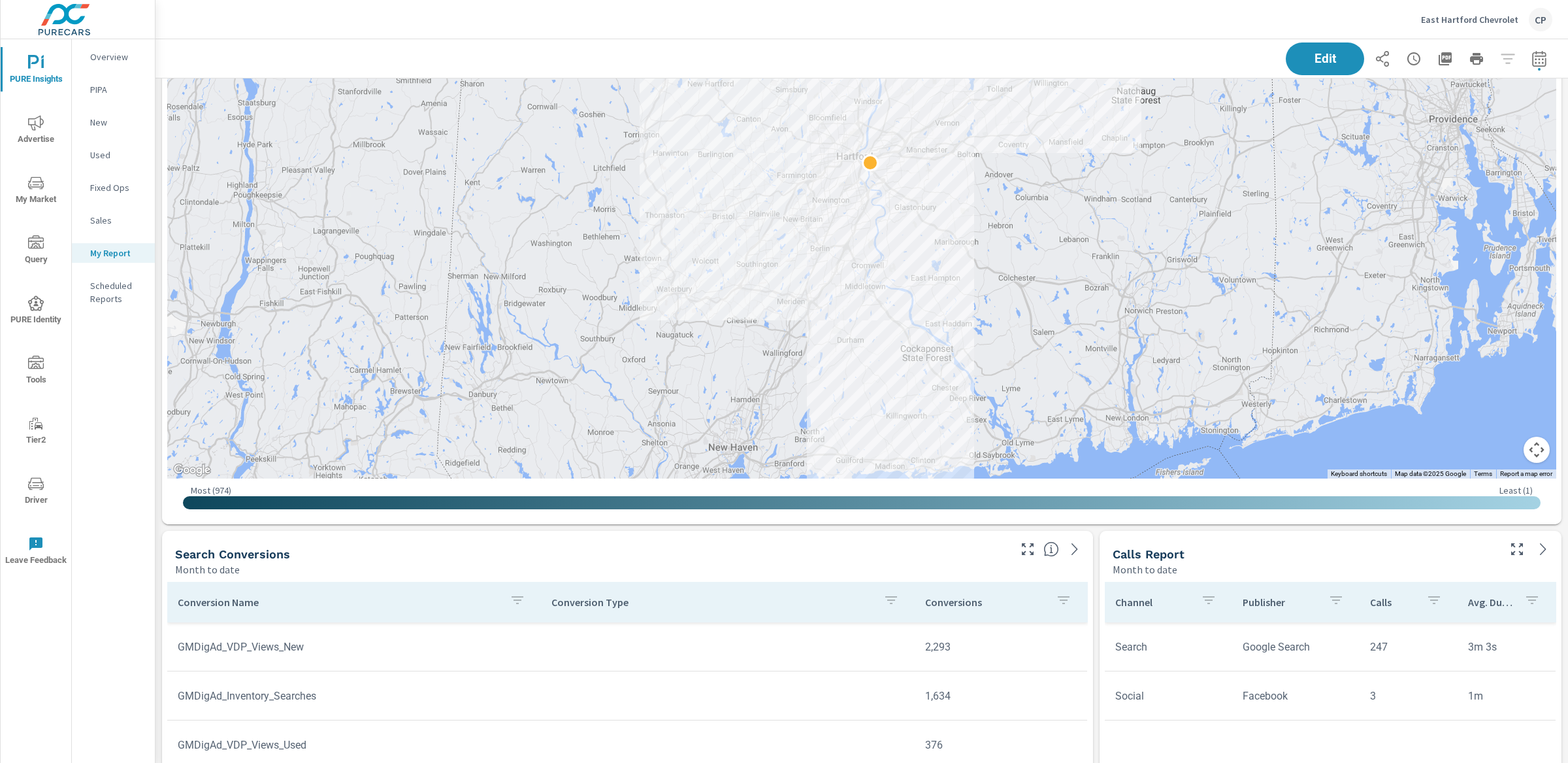
scroll to position [3299, 0]
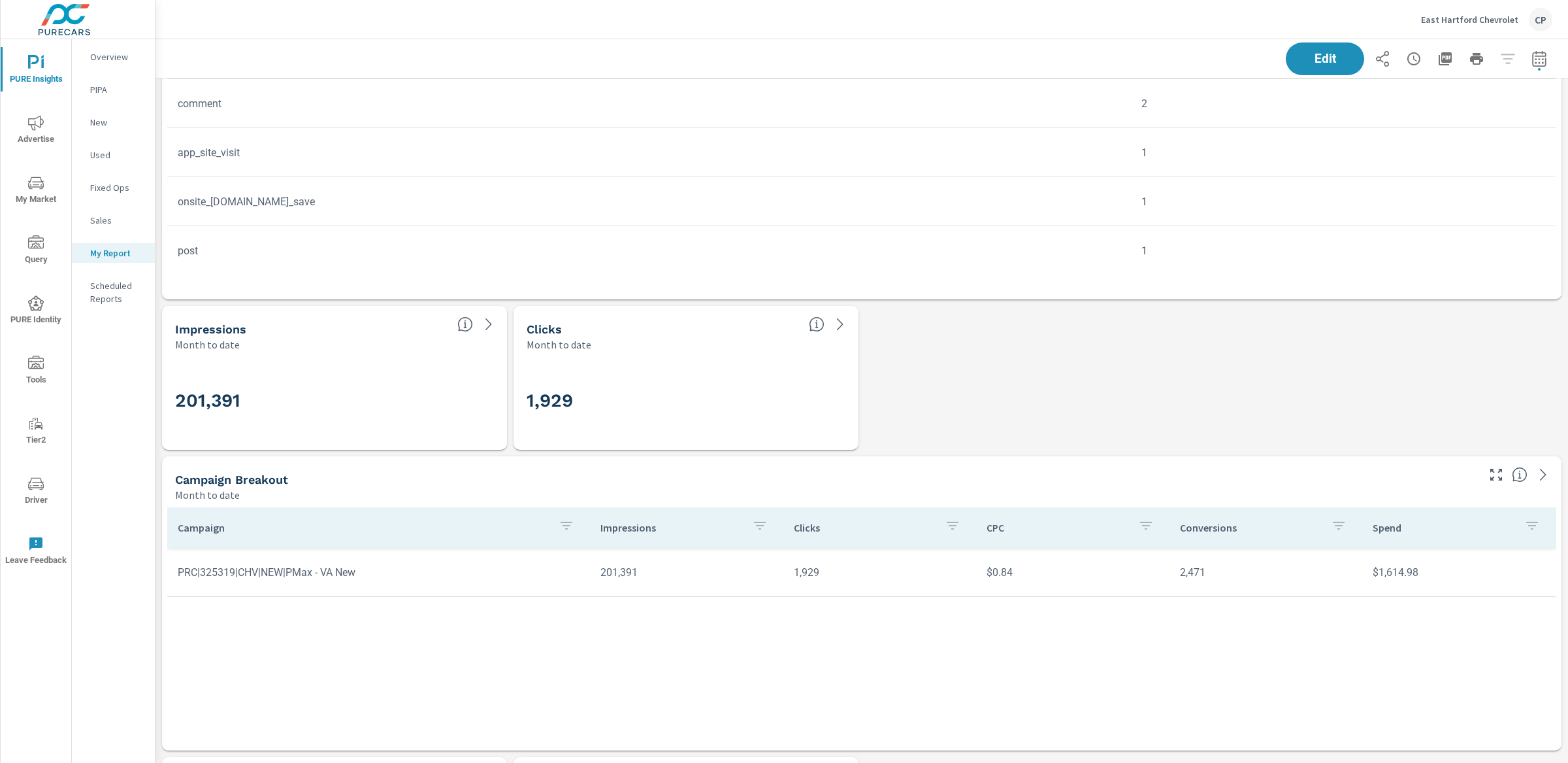
scroll to position [1580, 0]
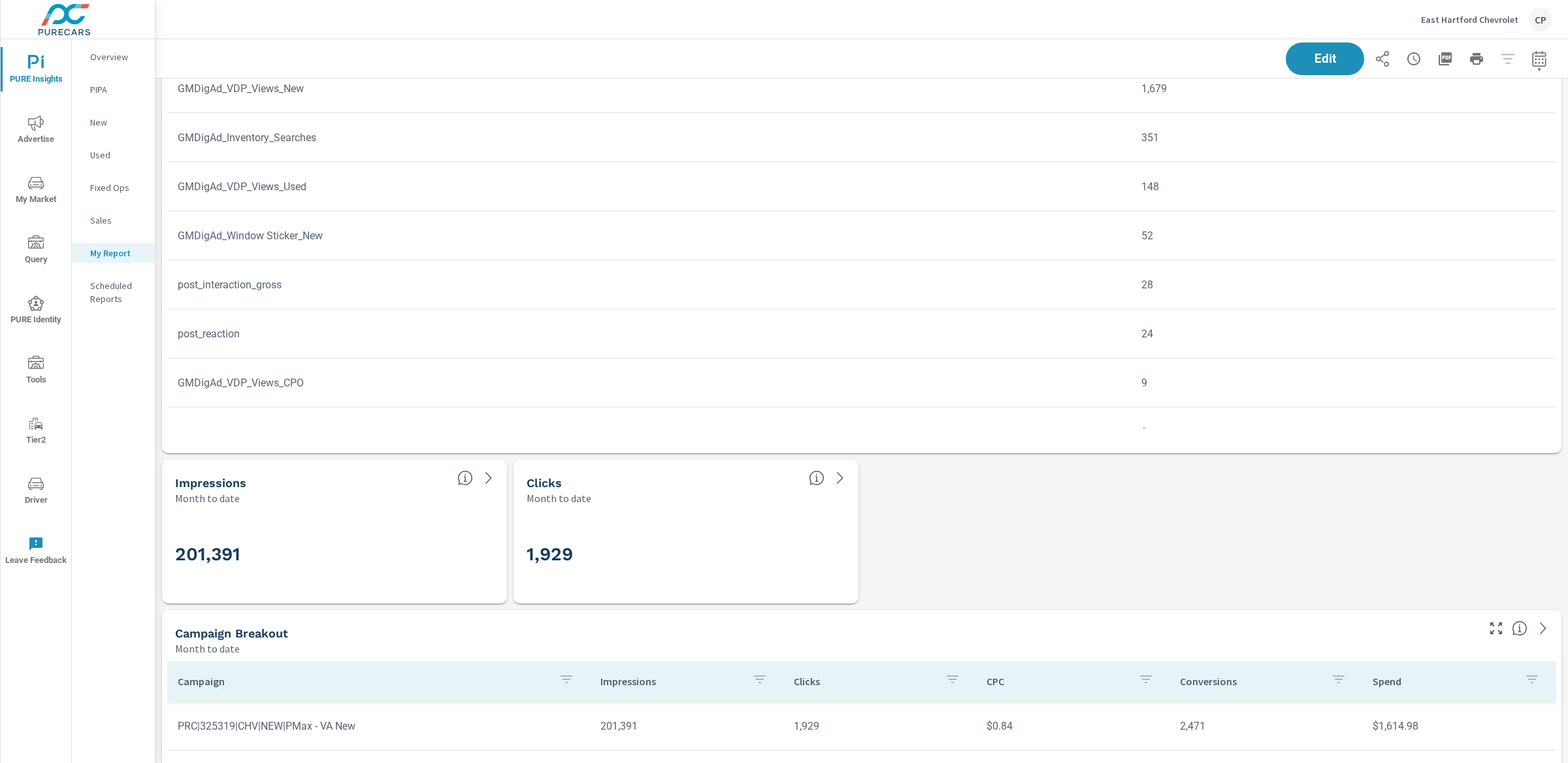
scroll to position [46, 0]
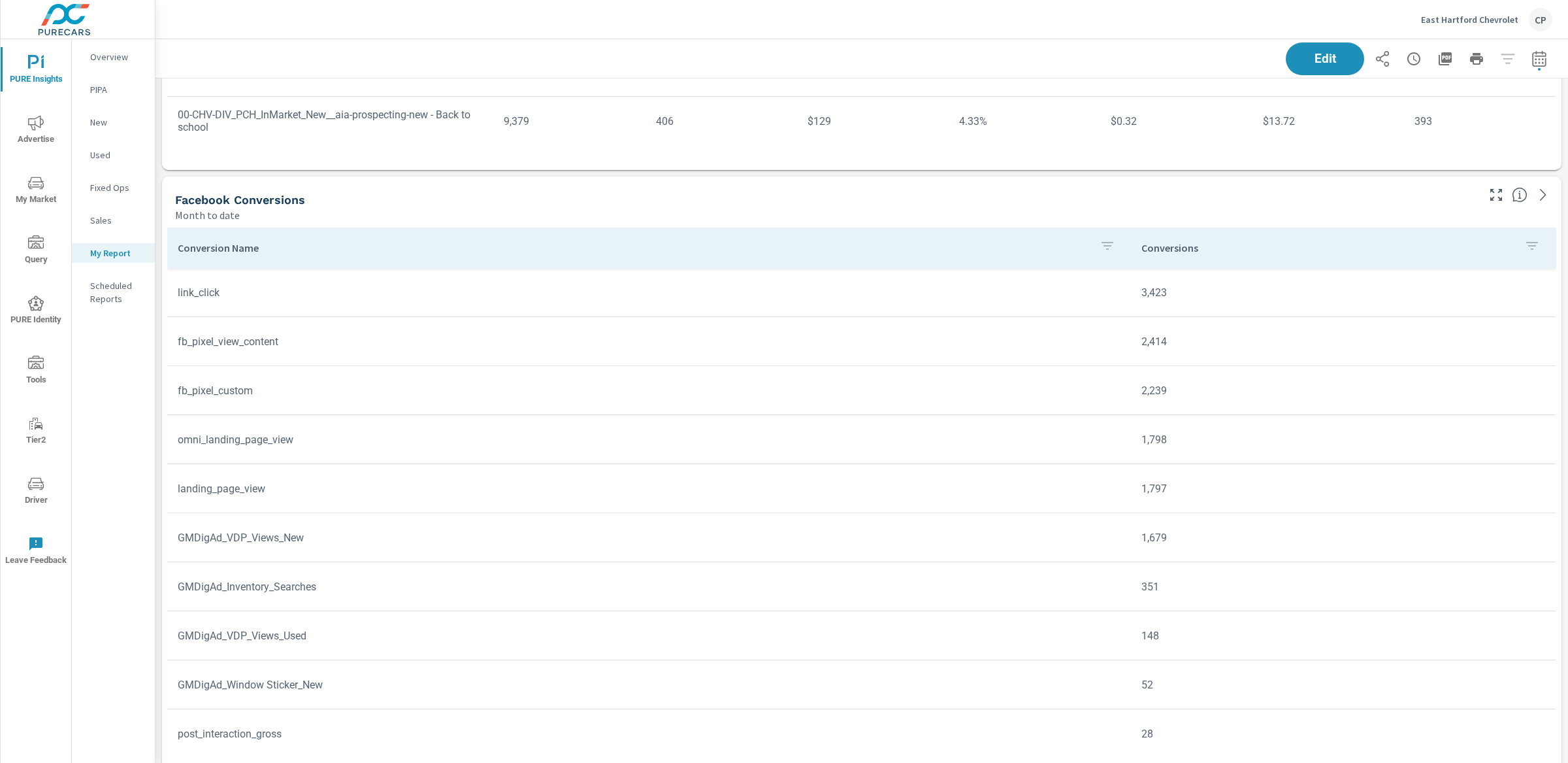
scroll to position [1171, 0]
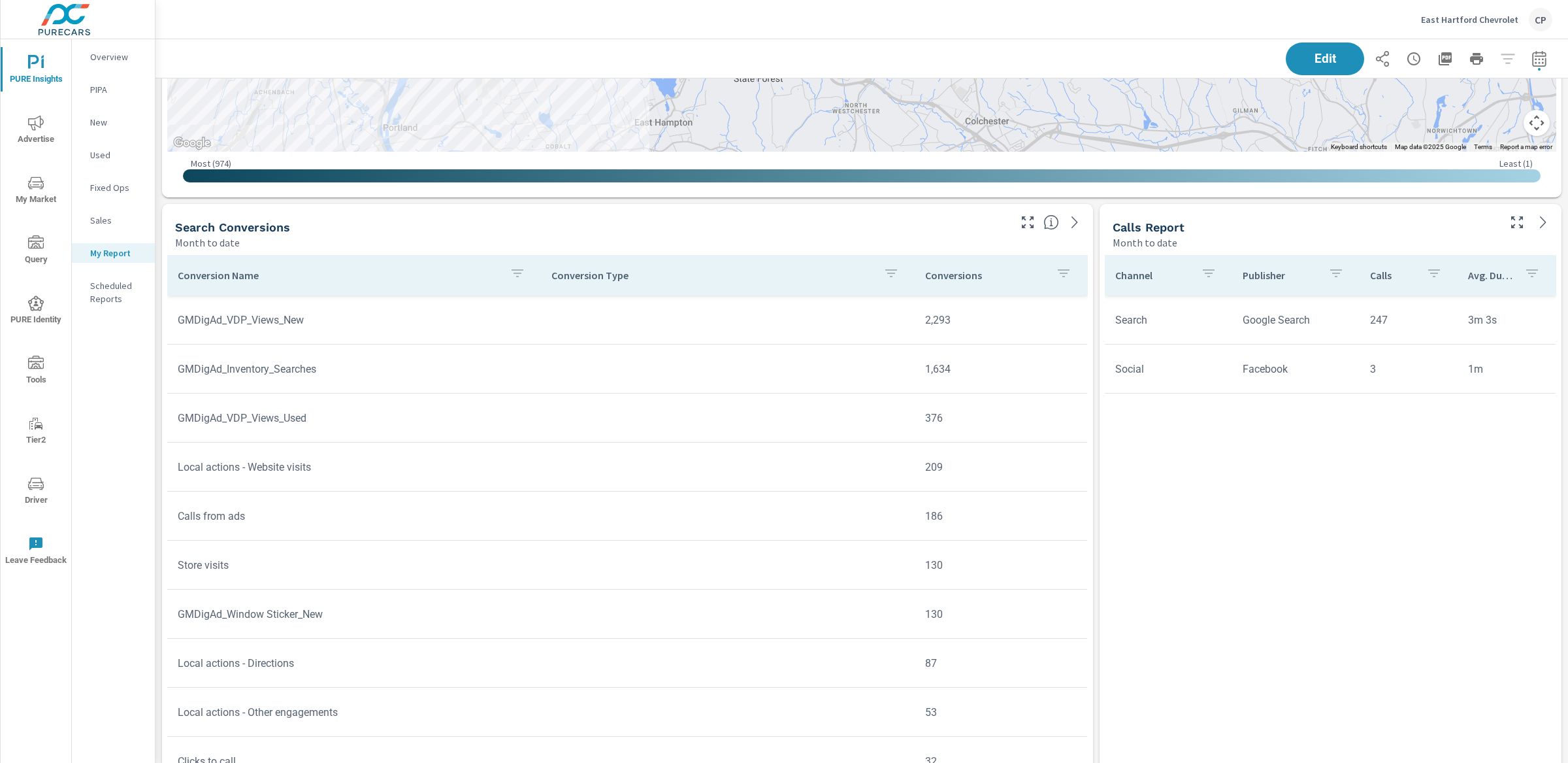
scroll to position [3787, 0]
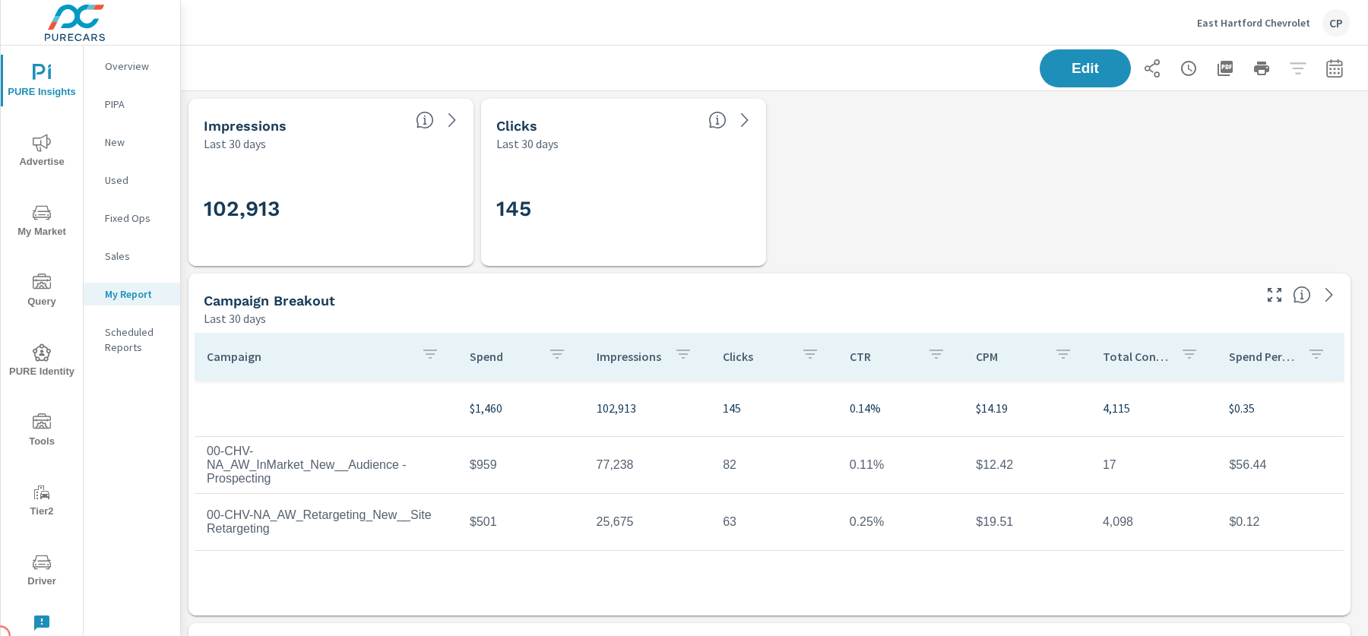
scroll to position [8, 8]
click at [1361, 50] on div "Edit" at bounding box center [774, 68] width 1187 height 45
click at [1333, 67] on icon "button" at bounding box center [1335, 68] width 18 height 18
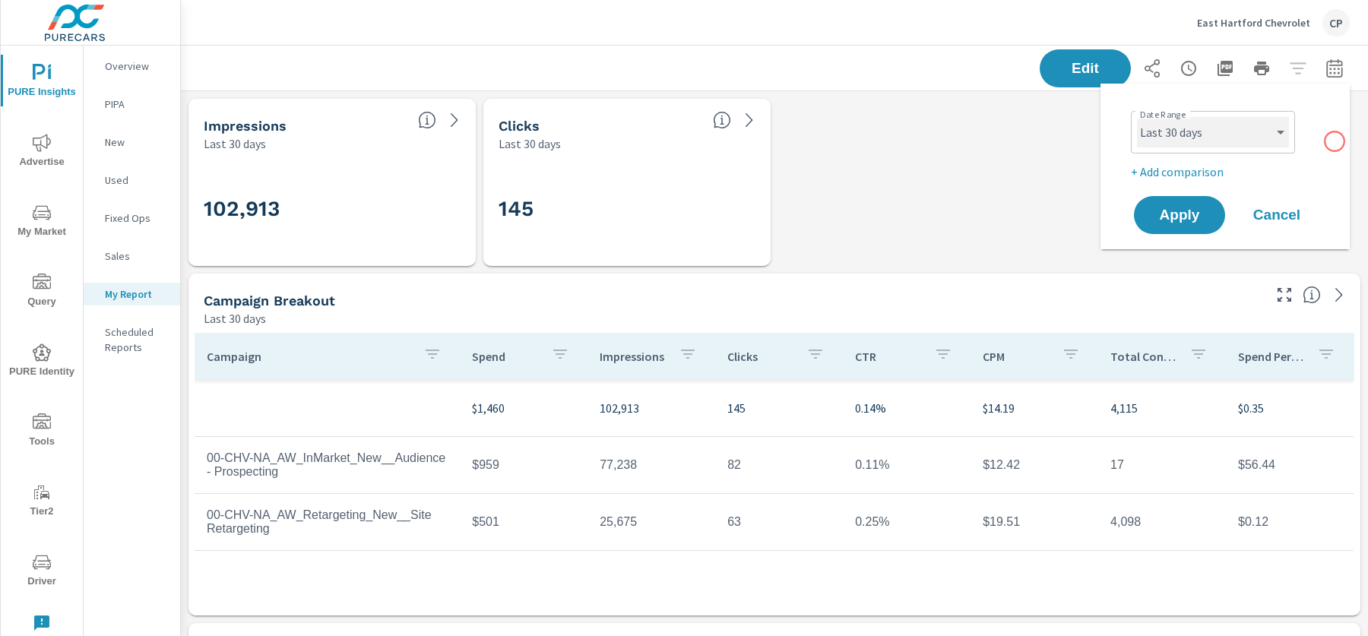
click at [1228, 126] on select "Custom [DATE] Last week Last 7 days Last 14 days Last 30 days Last 45 days Last…" at bounding box center [1213, 132] width 152 height 30
select select "Month to date"
click at [1211, 169] on p "+ Add comparison" at bounding box center [1228, 172] width 195 height 18
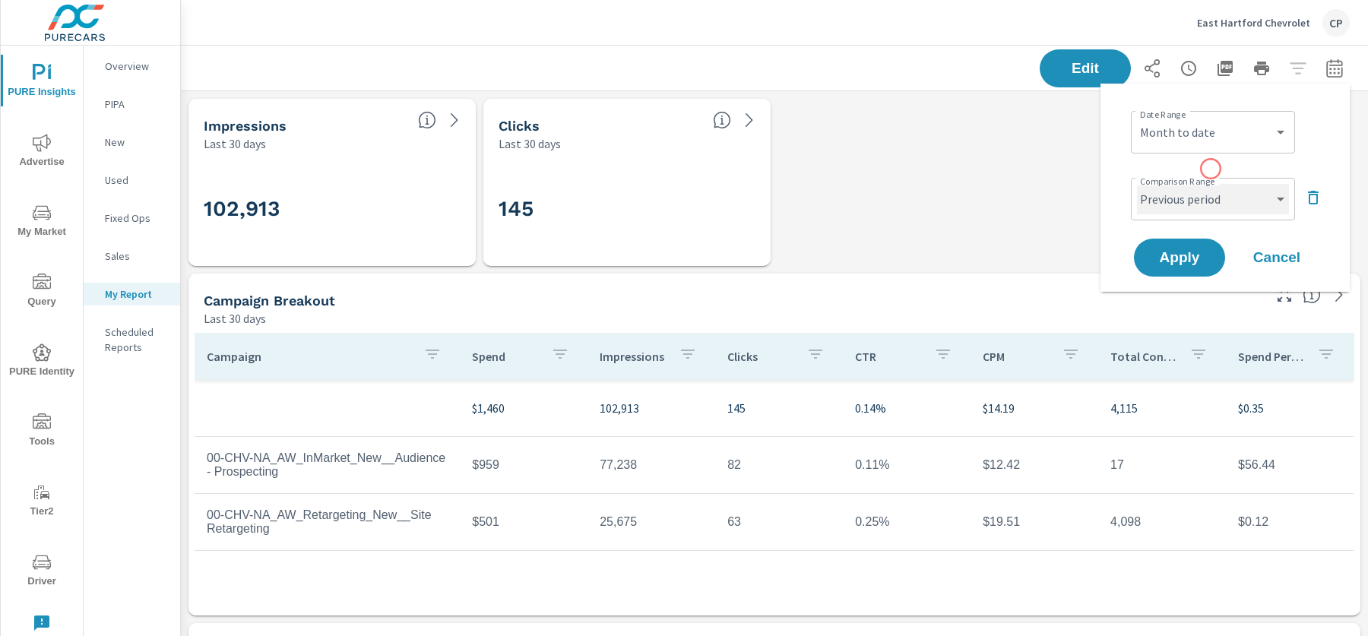
click at [1212, 193] on select "Custom Previous period Previous month Previous year" at bounding box center [1213, 199] width 152 height 30
select select "Previous month"
click at [1210, 245] on button "Apply" at bounding box center [1180, 258] width 94 height 40
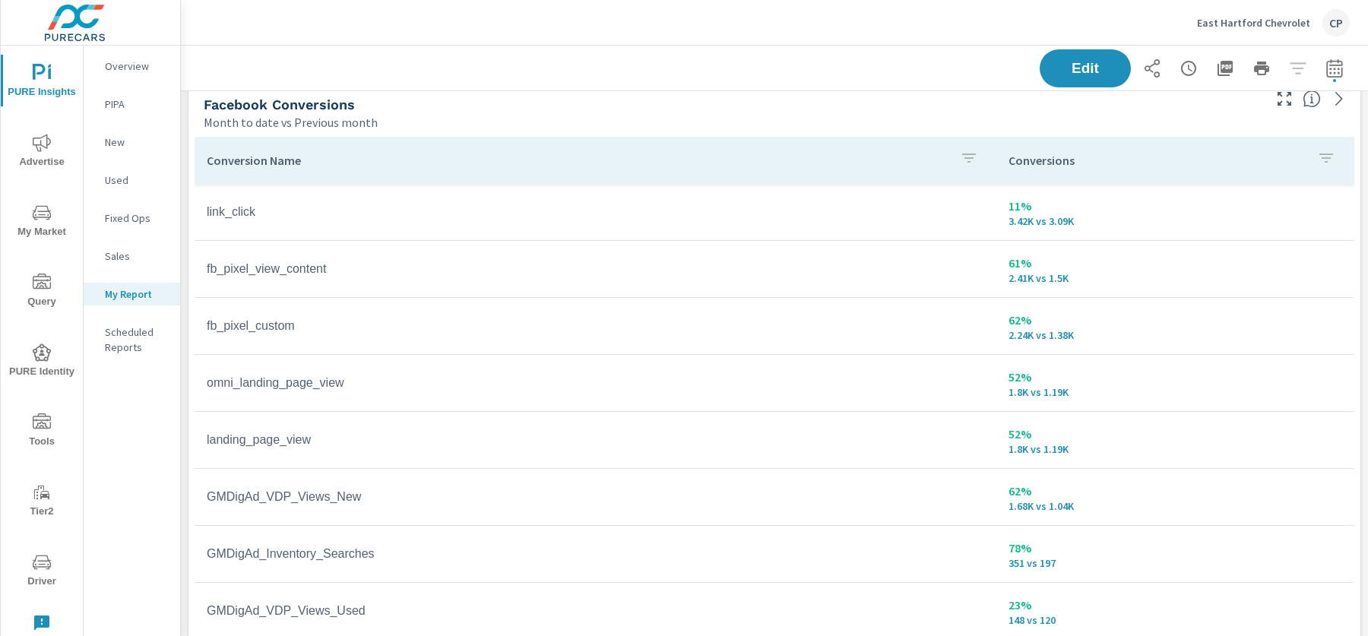
scroll to position [2147, 0]
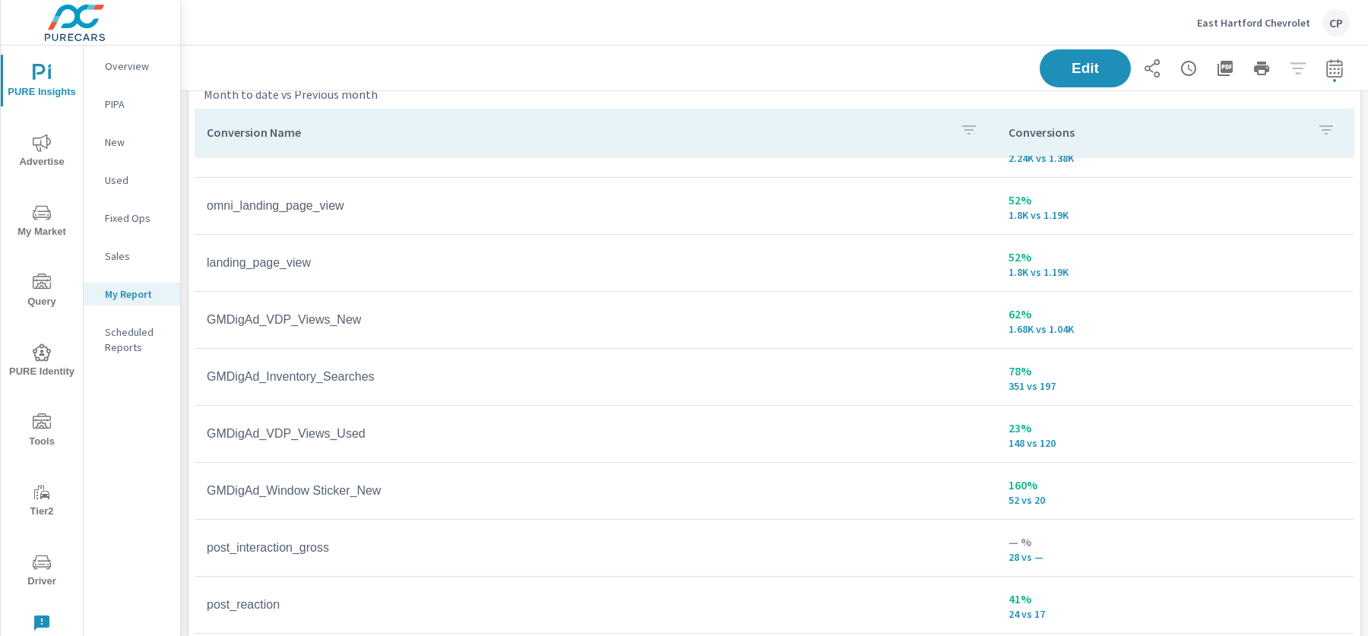
scroll to position [156, 0]
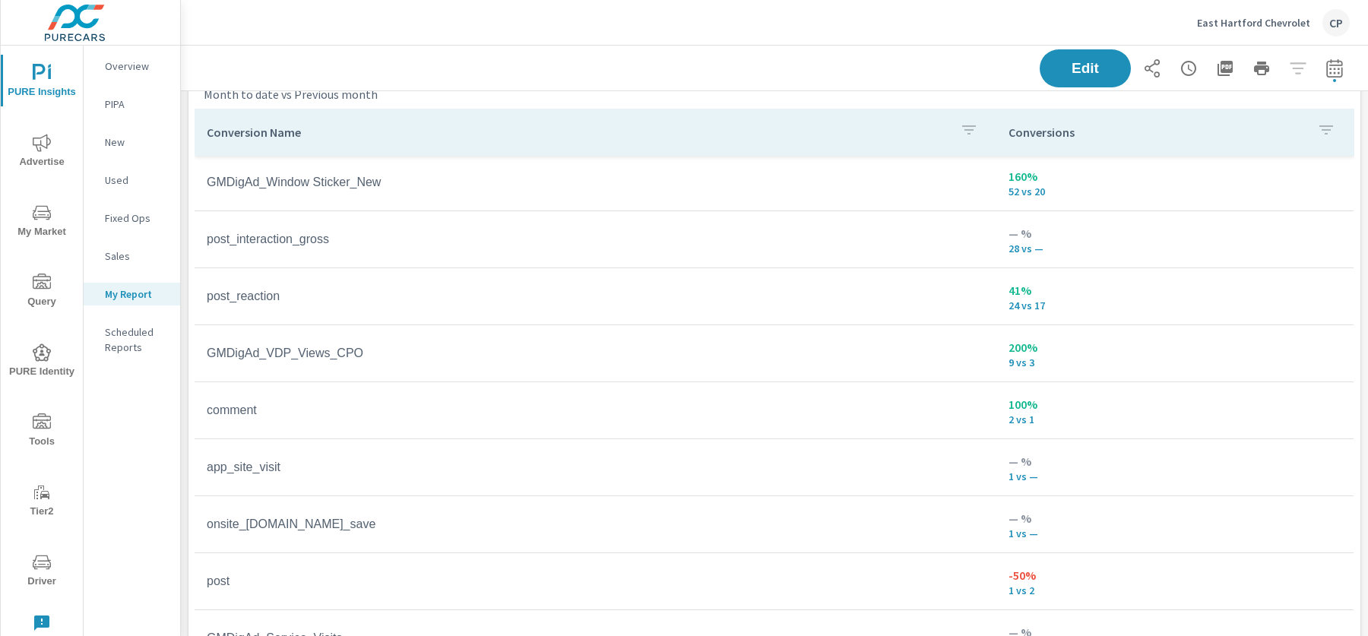
scroll to position [470, 0]
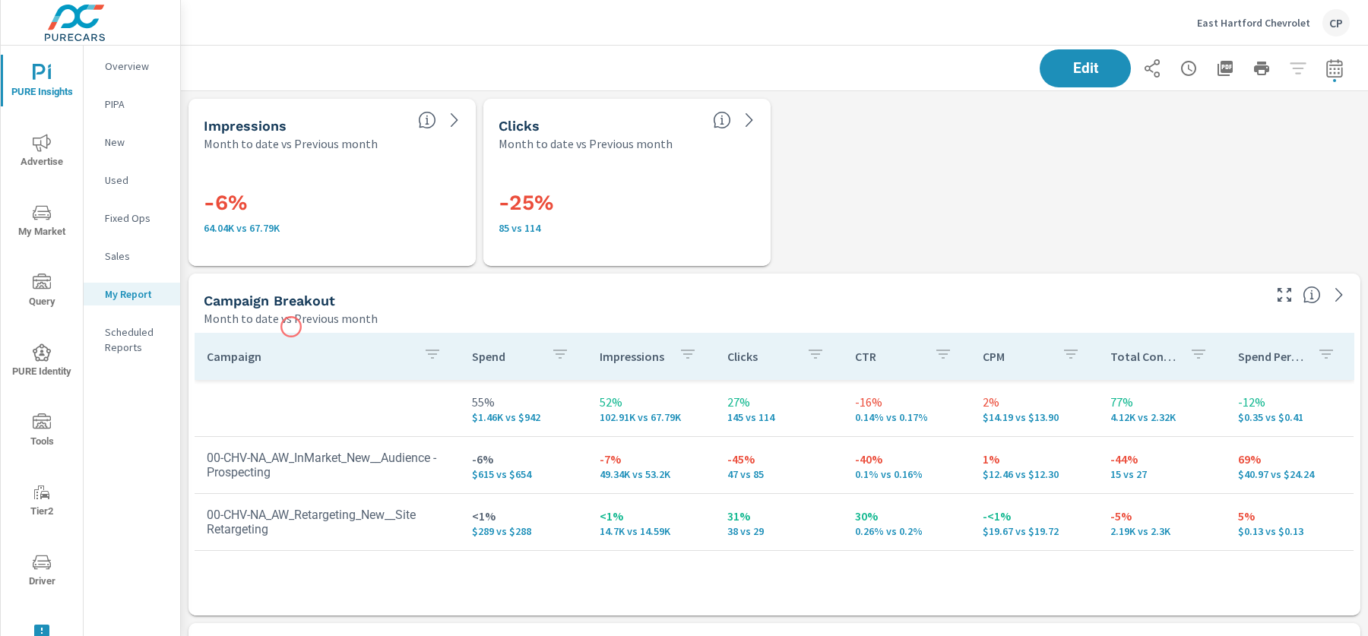
click at [291, 327] on p "Month to date vs Previous month" at bounding box center [291, 318] width 174 height 18
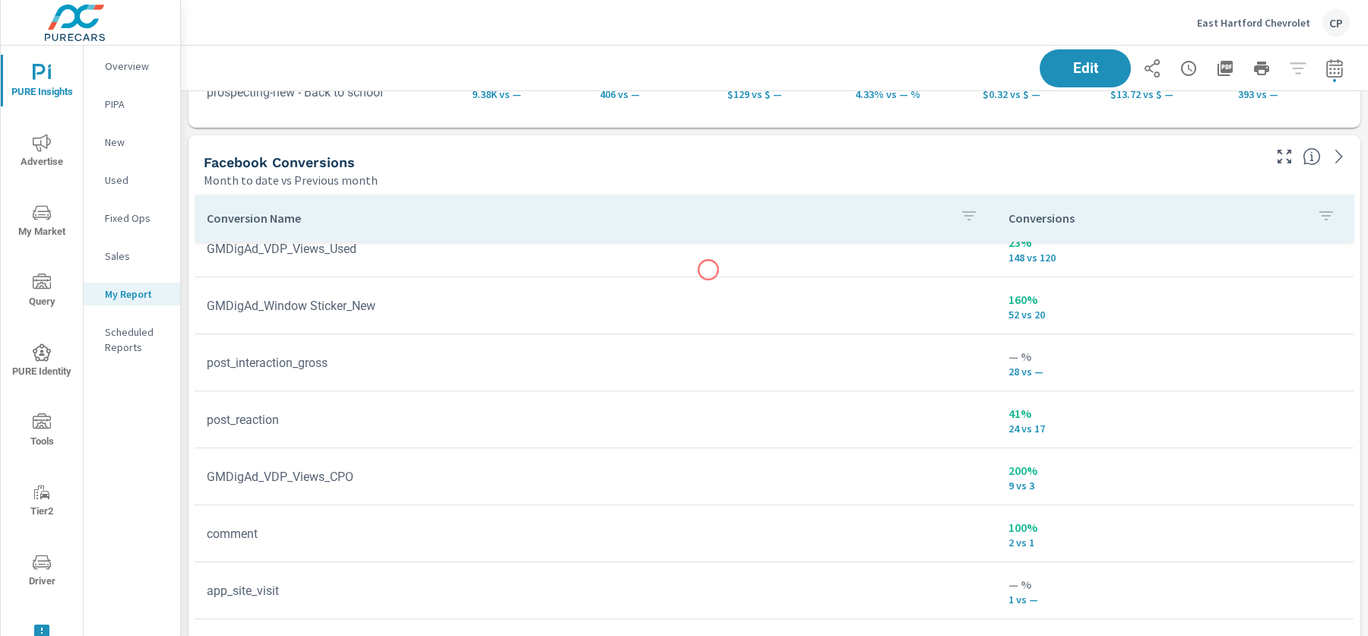
scroll to position [2121, 0]
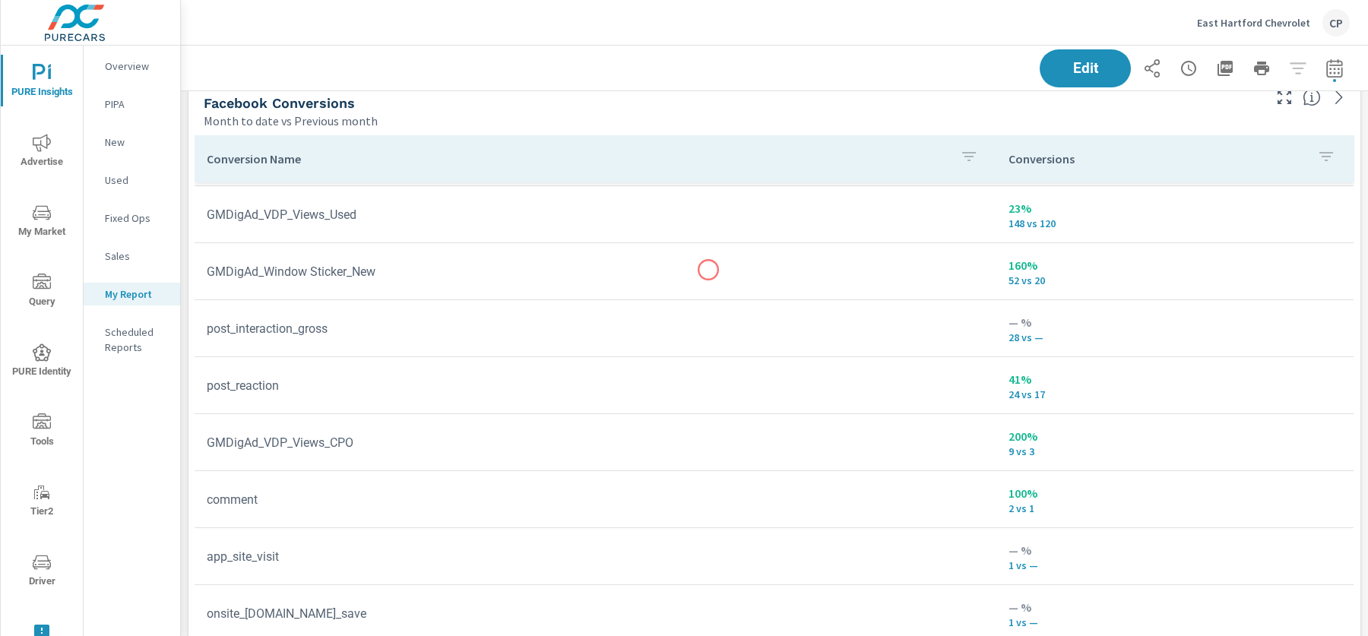
scroll to position [289, 0]
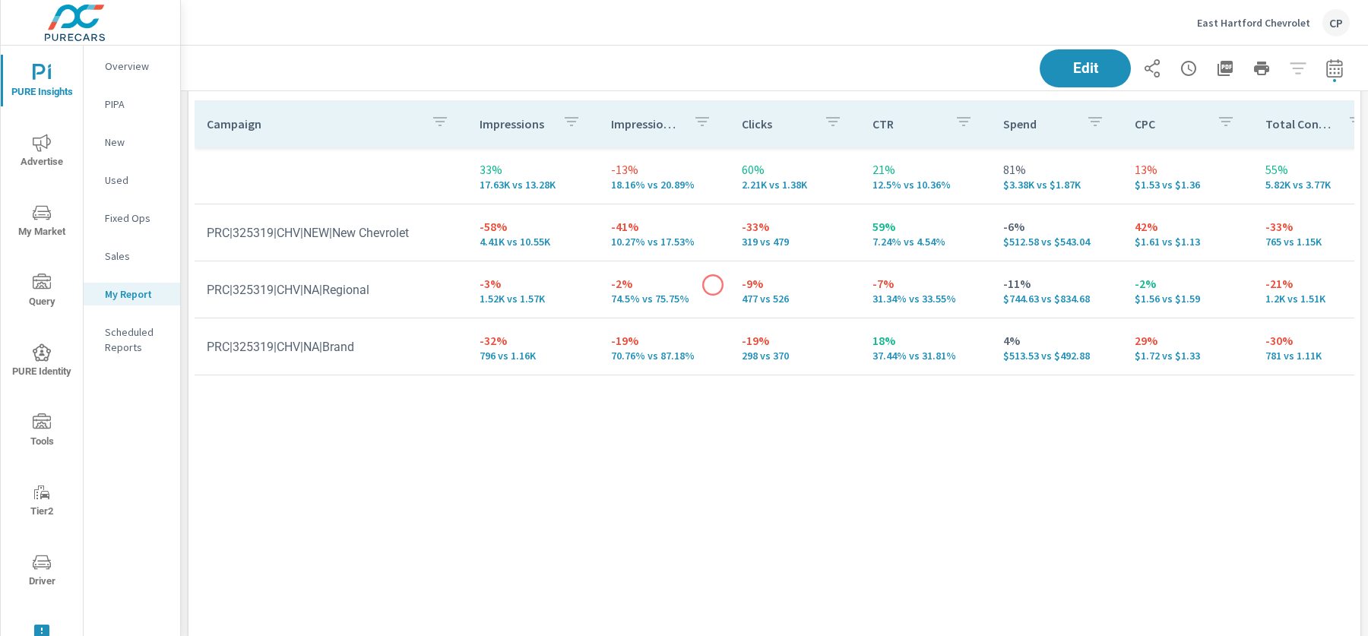
scroll to position [3529, 0]
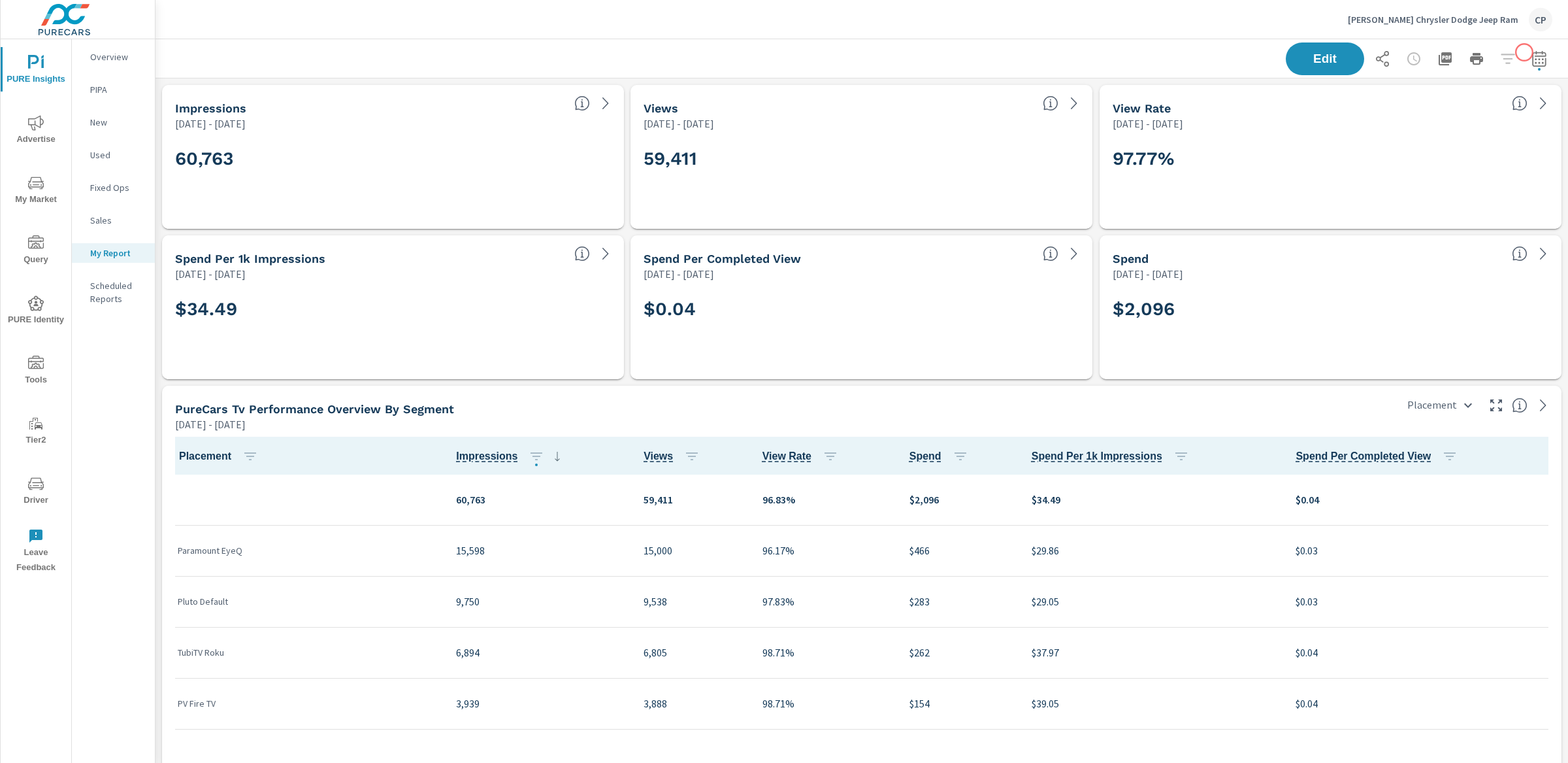
scroll to position [1, 0]
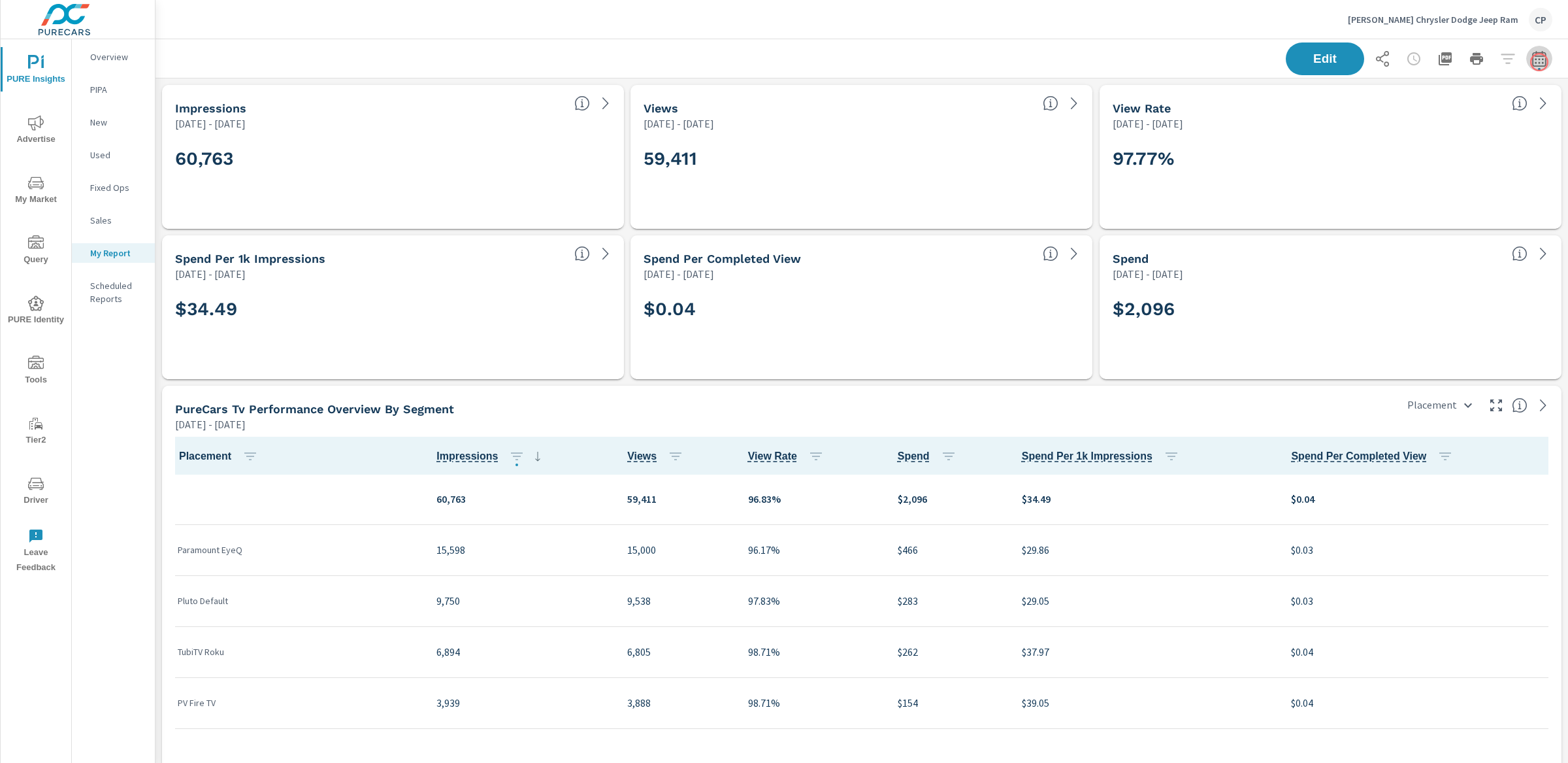
click at [1175, 62] on icon "button" at bounding box center [1539, 61] width 9 height 5
click at [1175, 113] on select "Custom [DATE] Last week Last 7 days Last 14 days Last 30 days Last 45 days Last…" at bounding box center [1435, 113] width 141 height 26
click at [1175, 107] on select "Custom Yesterday Last week Last 7 days Last 14 days Last 30 days Last 45 days L…" at bounding box center [1435, 113] width 131 height 26
select select "Month to date"
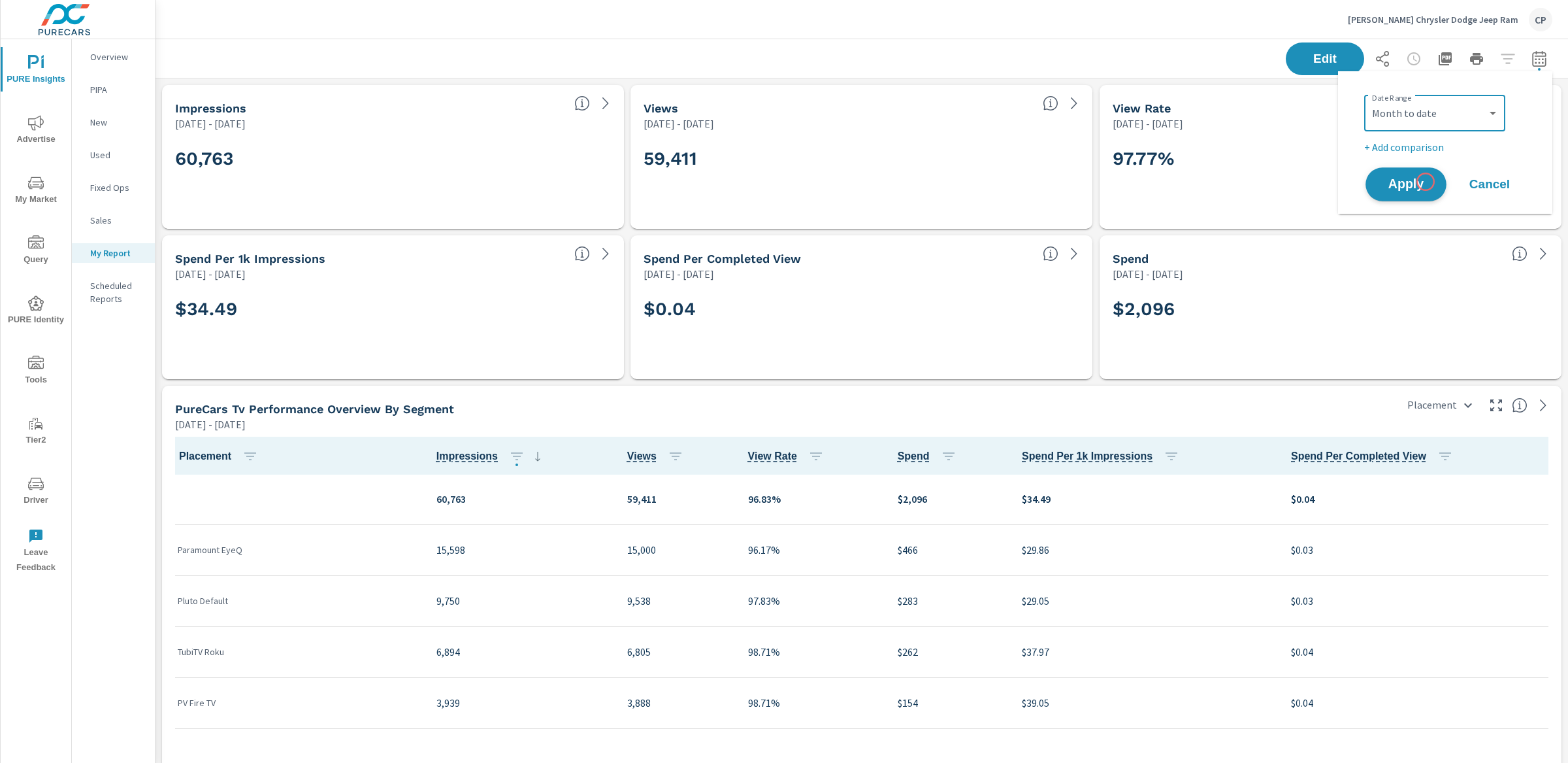
click at [1175, 182] on span "Apply" at bounding box center [1406, 184] width 53 height 12
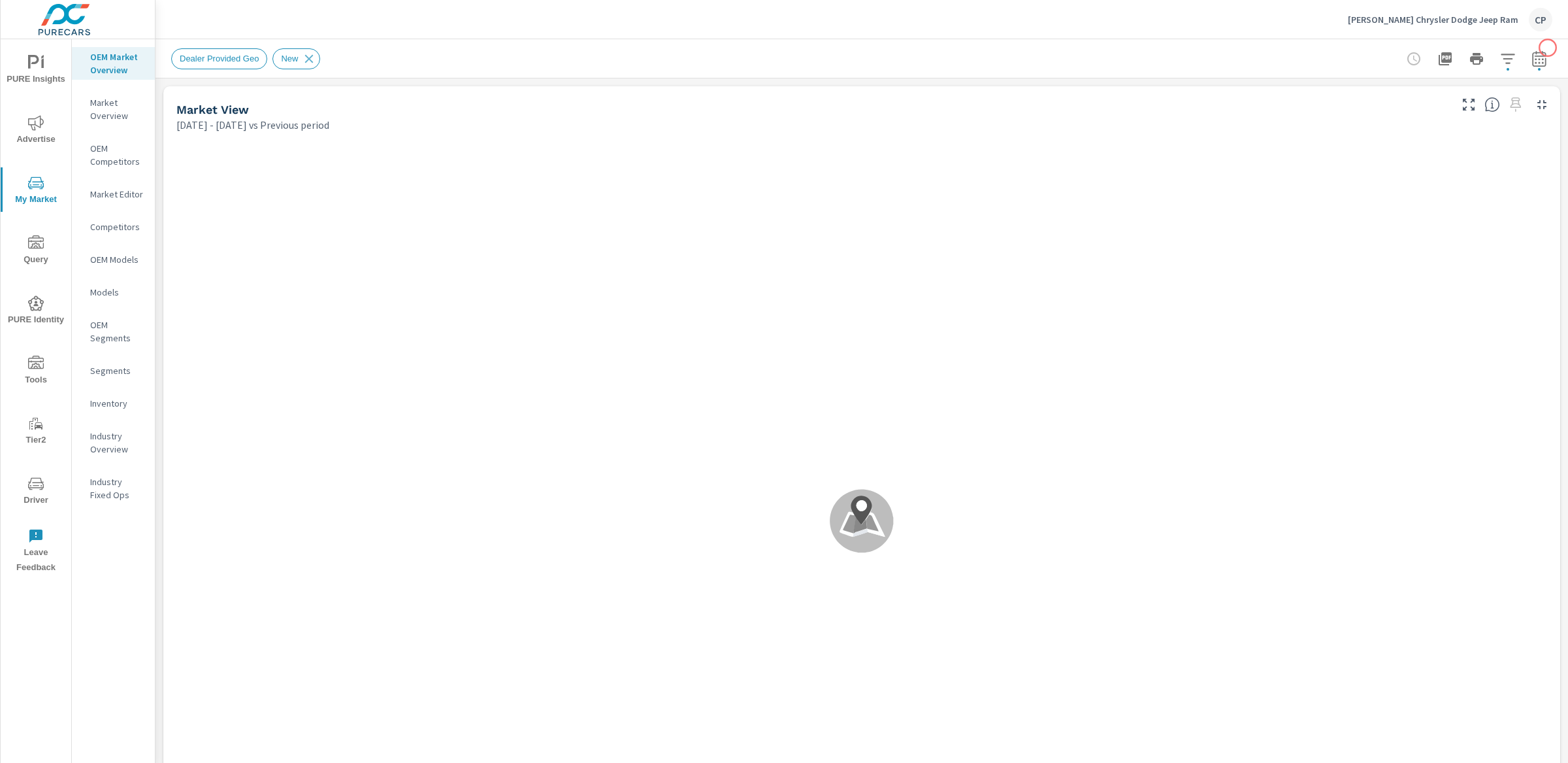
click at [1175, 49] on button "button" at bounding box center [1540, 58] width 26 height 26
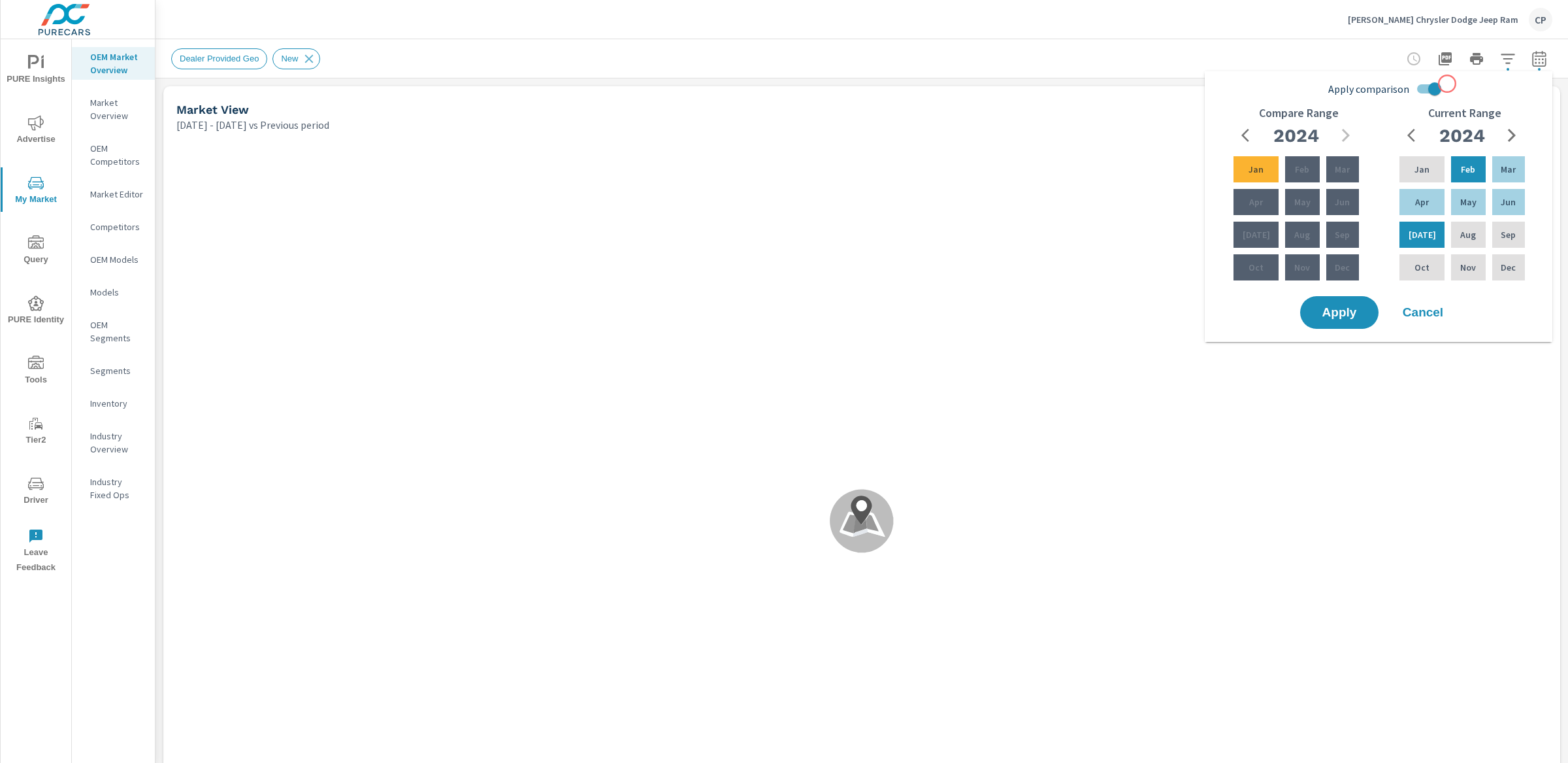
click at [1175, 89] on input "Apply comparison" at bounding box center [1435, 89] width 75 height 25
checkbox input "false"
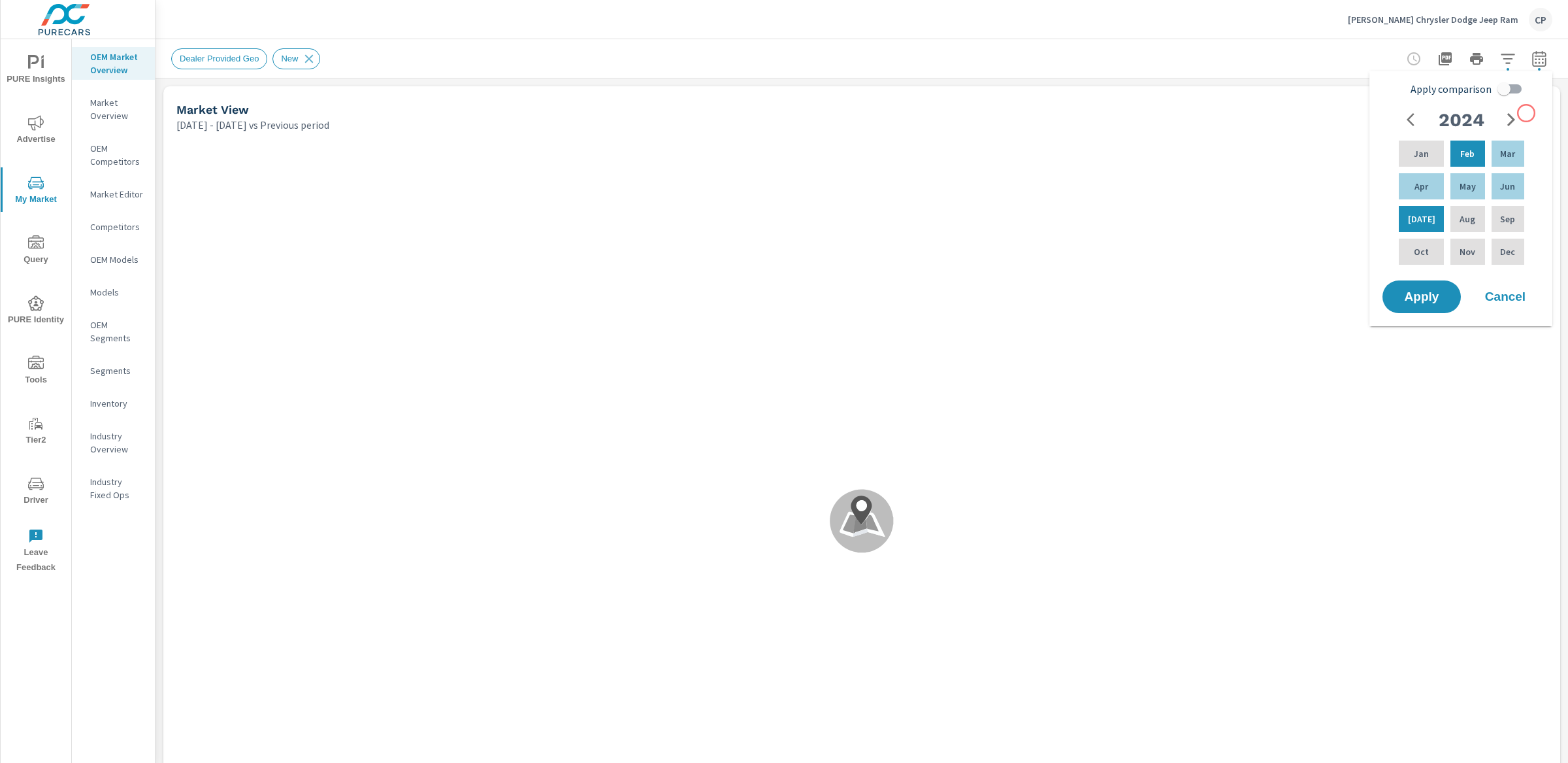
click at [1175, 113] on div "2024 Jan Feb Mar Apr May Jun Jul Aug Sep Oct Nov Dec" at bounding box center [1463, 192] width 166 height 171
click at [1175, 113] on div "2024" at bounding box center [1461, 120] width 126 height 26
click at [1175, 123] on icon "button" at bounding box center [1511, 120] width 15 height 15
click at [1175, 219] on div "Jul" at bounding box center [1421, 218] width 51 height 31
click at [1175, 167] on div "Feb" at bounding box center [1467, 153] width 40 height 31
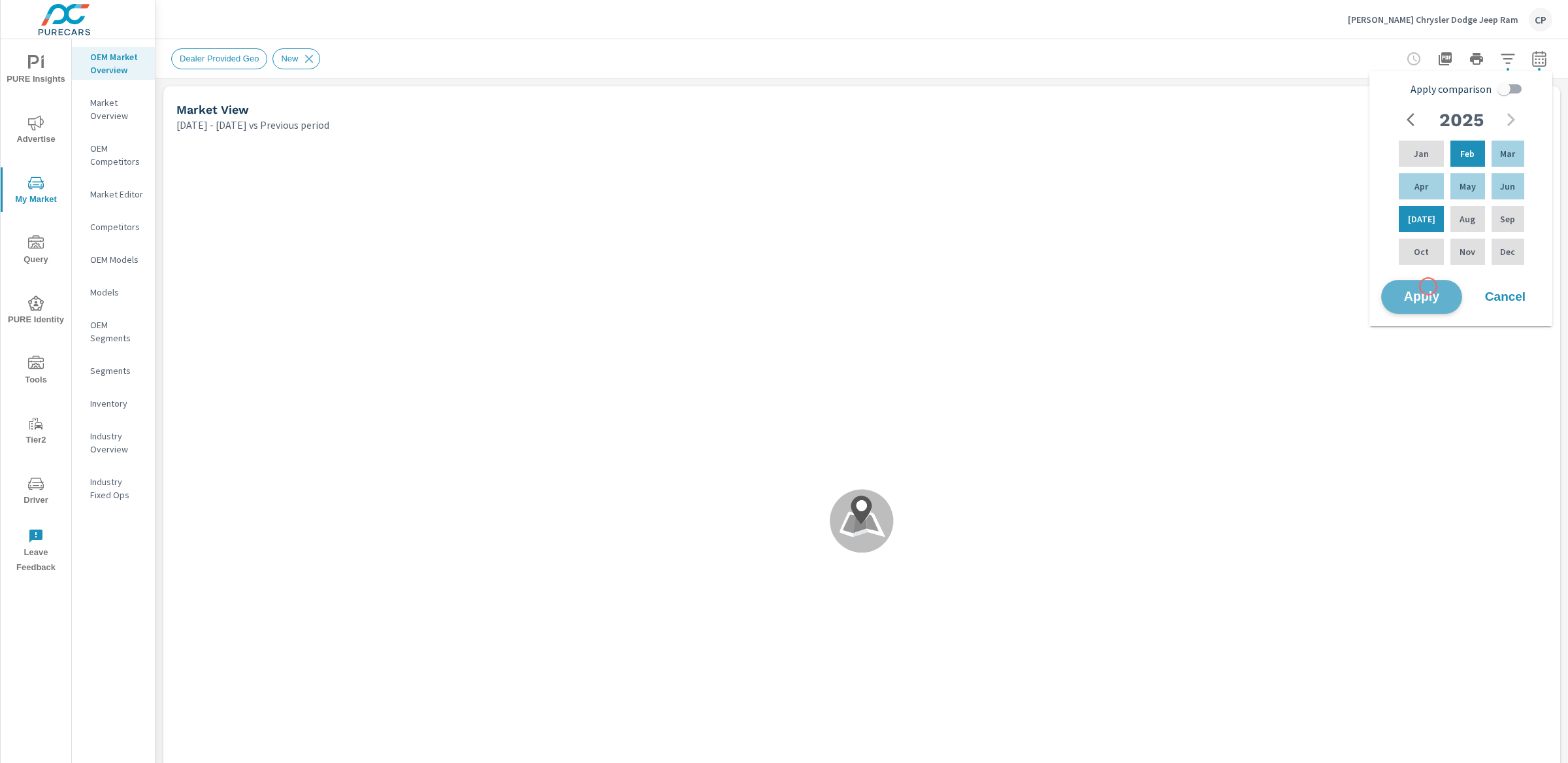
click at [1175, 286] on button "Apply" at bounding box center [1422, 297] width 81 height 34
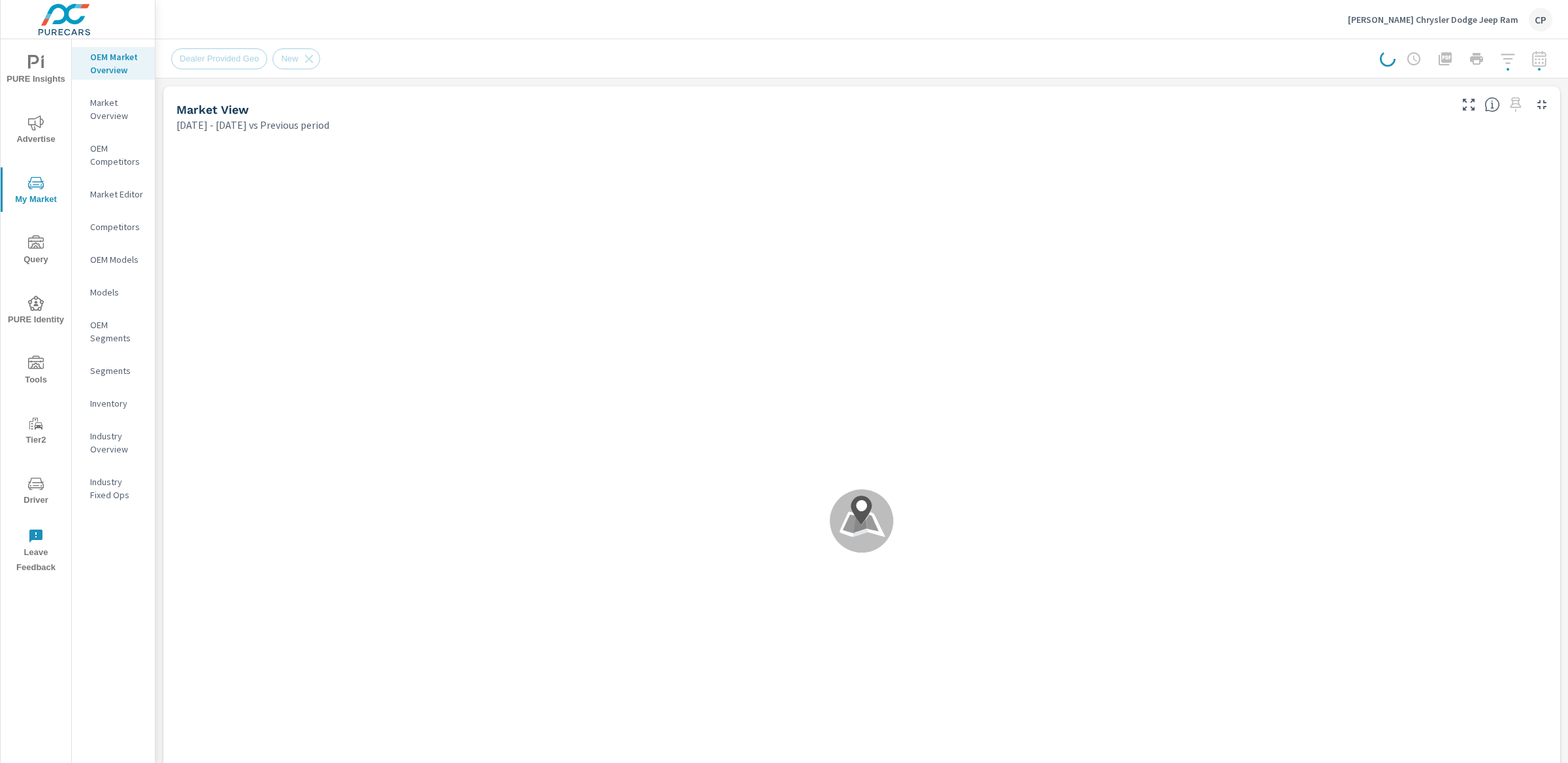
scroll to position [1, 0]
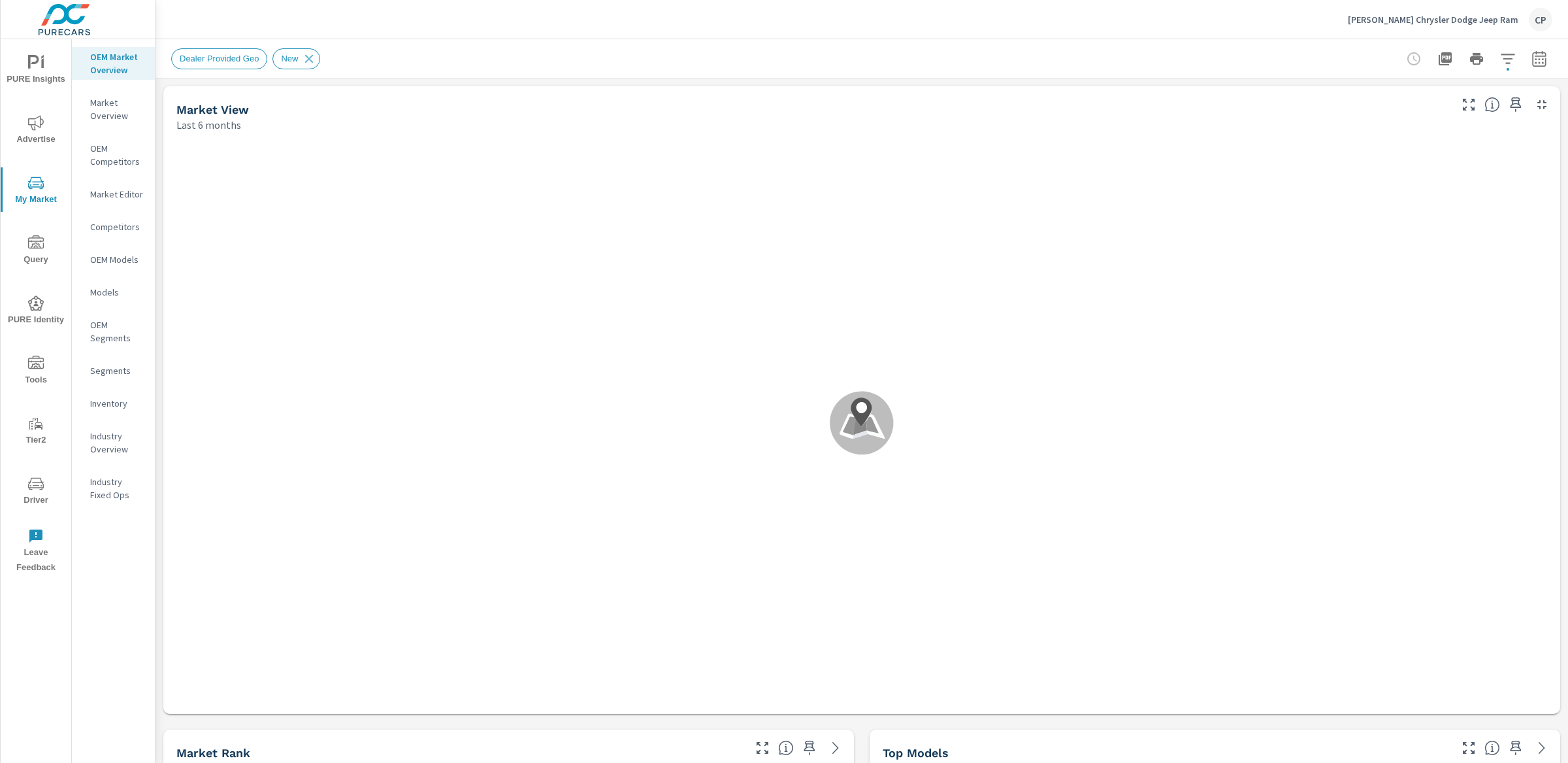
scroll to position [1, 0]
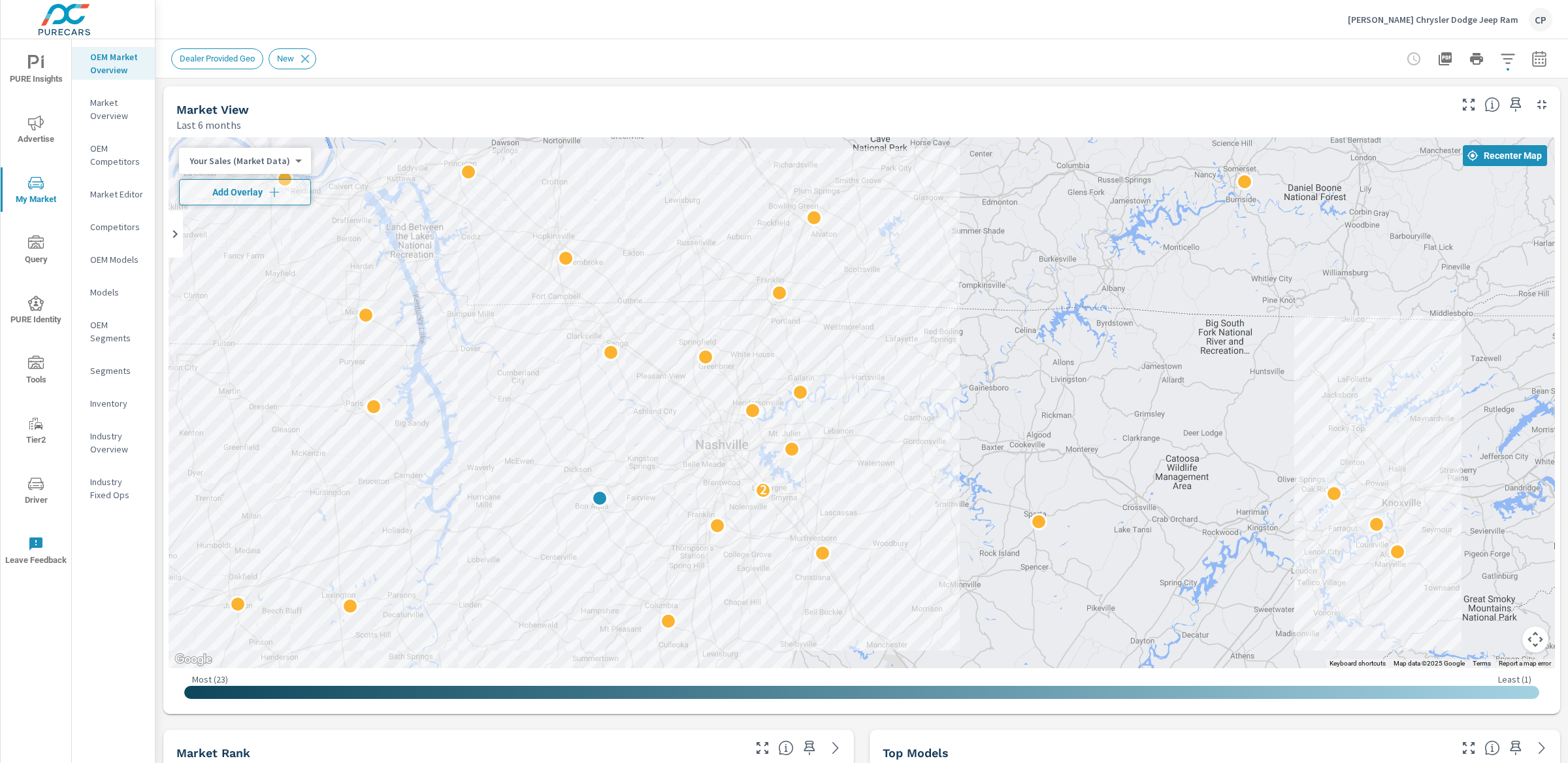
scroll to position [1, 0]
click at [132, 189] on p "Market Editor" at bounding box center [117, 194] width 54 height 13
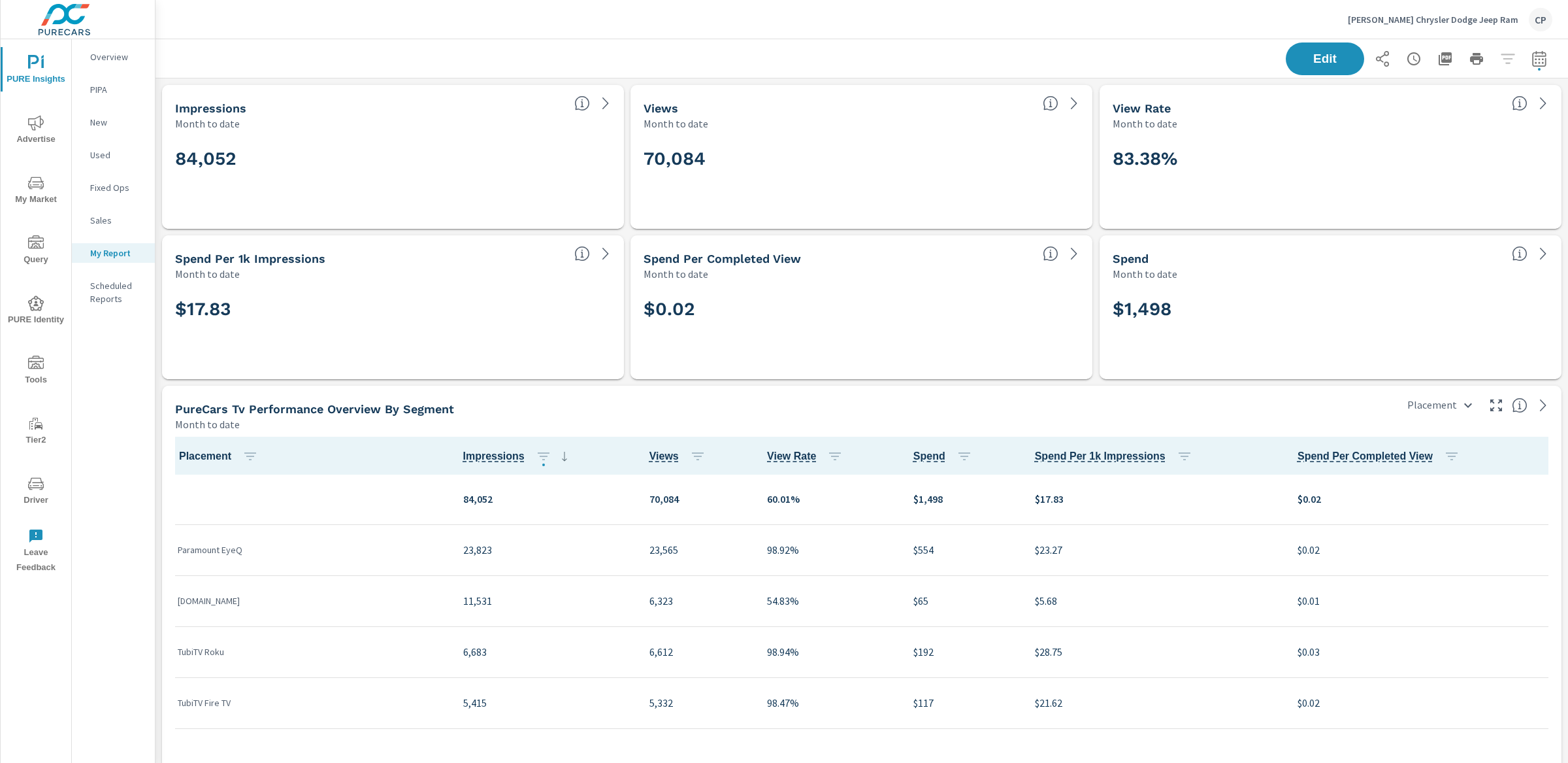
scroll to position [6022, 1413]
click at [22, 117] on span "Advertise" at bounding box center [35, 131] width 63 height 32
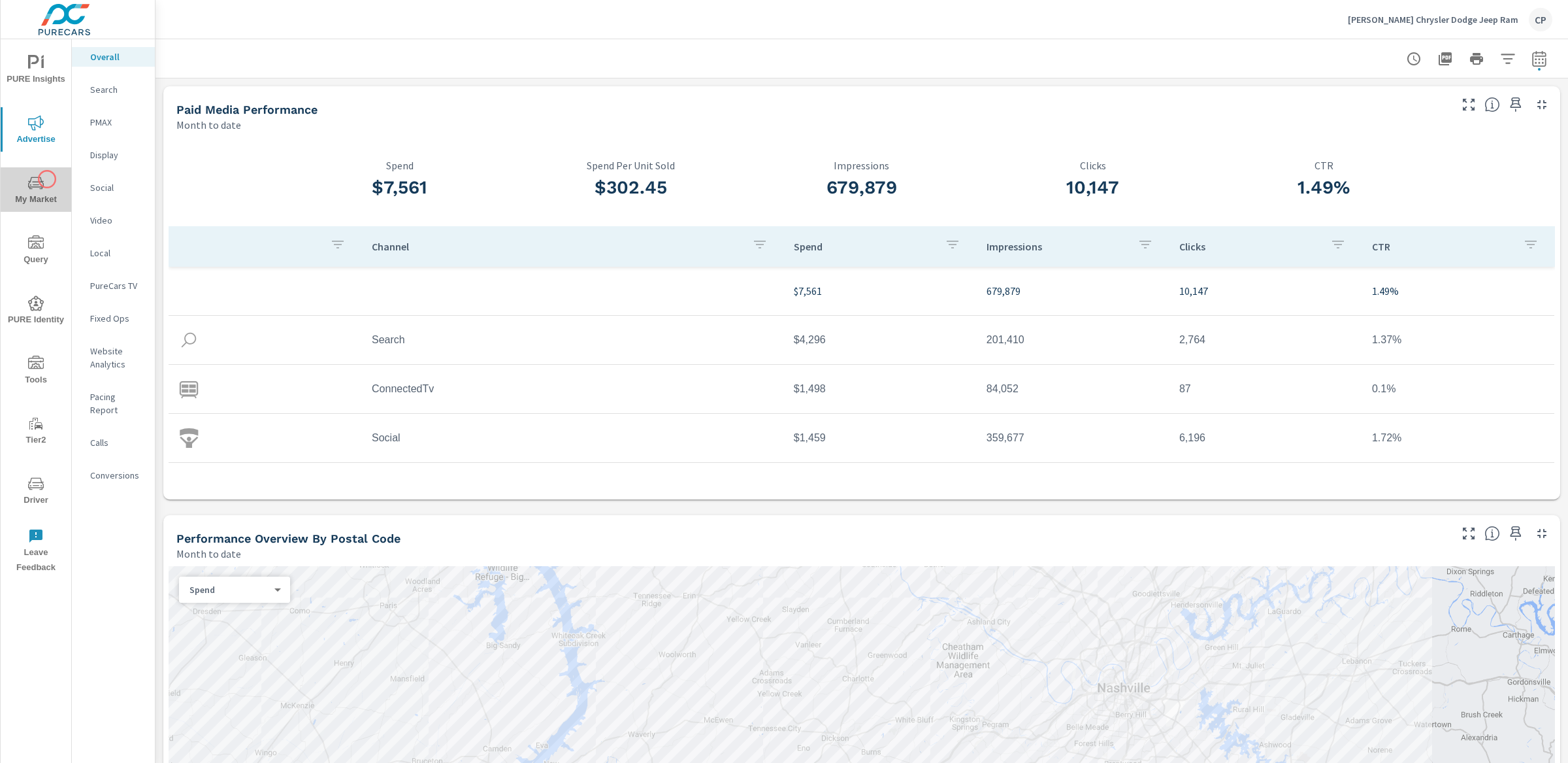
click at [47, 179] on span "My Market" at bounding box center [35, 191] width 63 height 32
